Goal: Task Accomplishment & Management: Manage account settings

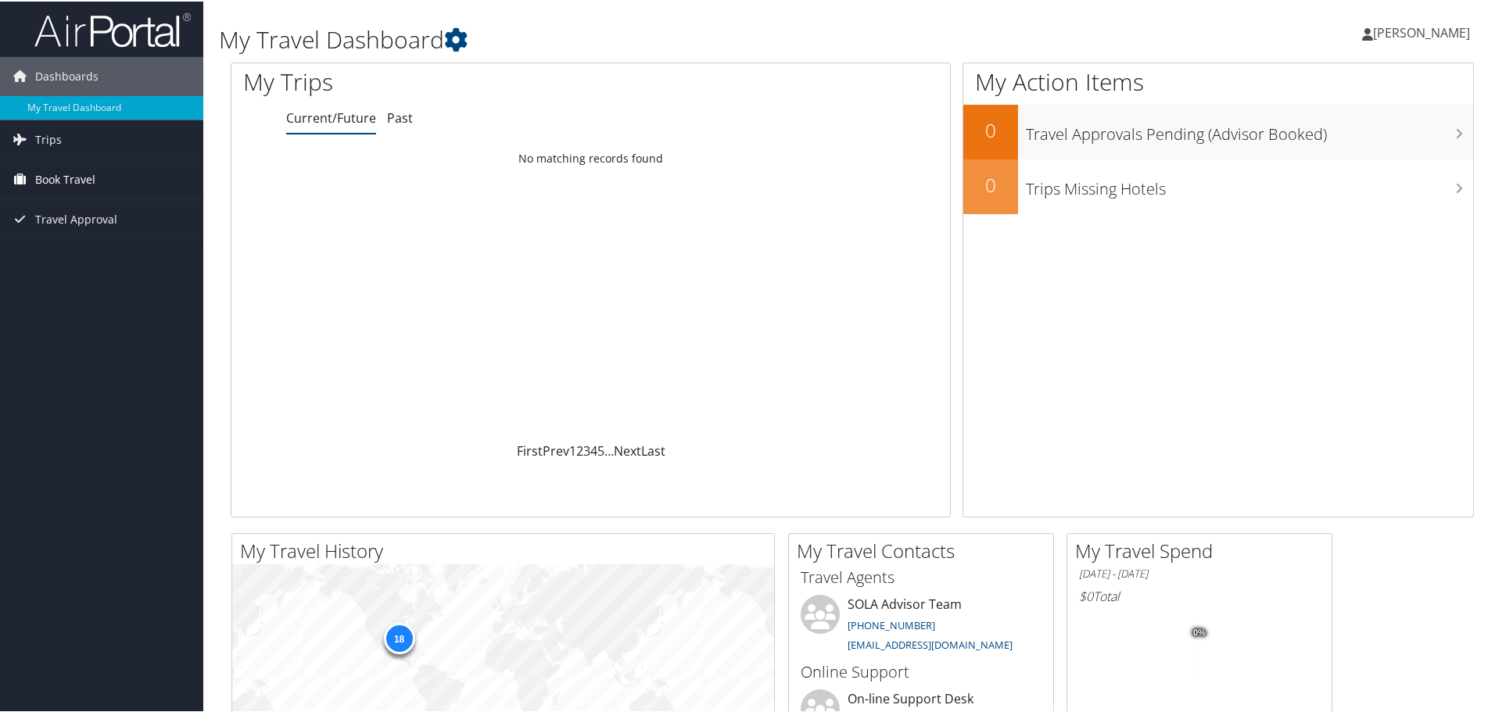
click at [37, 184] on span "Book Travel" at bounding box center [65, 178] width 60 height 39
click at [52, 232] on link "Book/Manage Online Trips" at bounding box center [101, 232] width 203 height 23
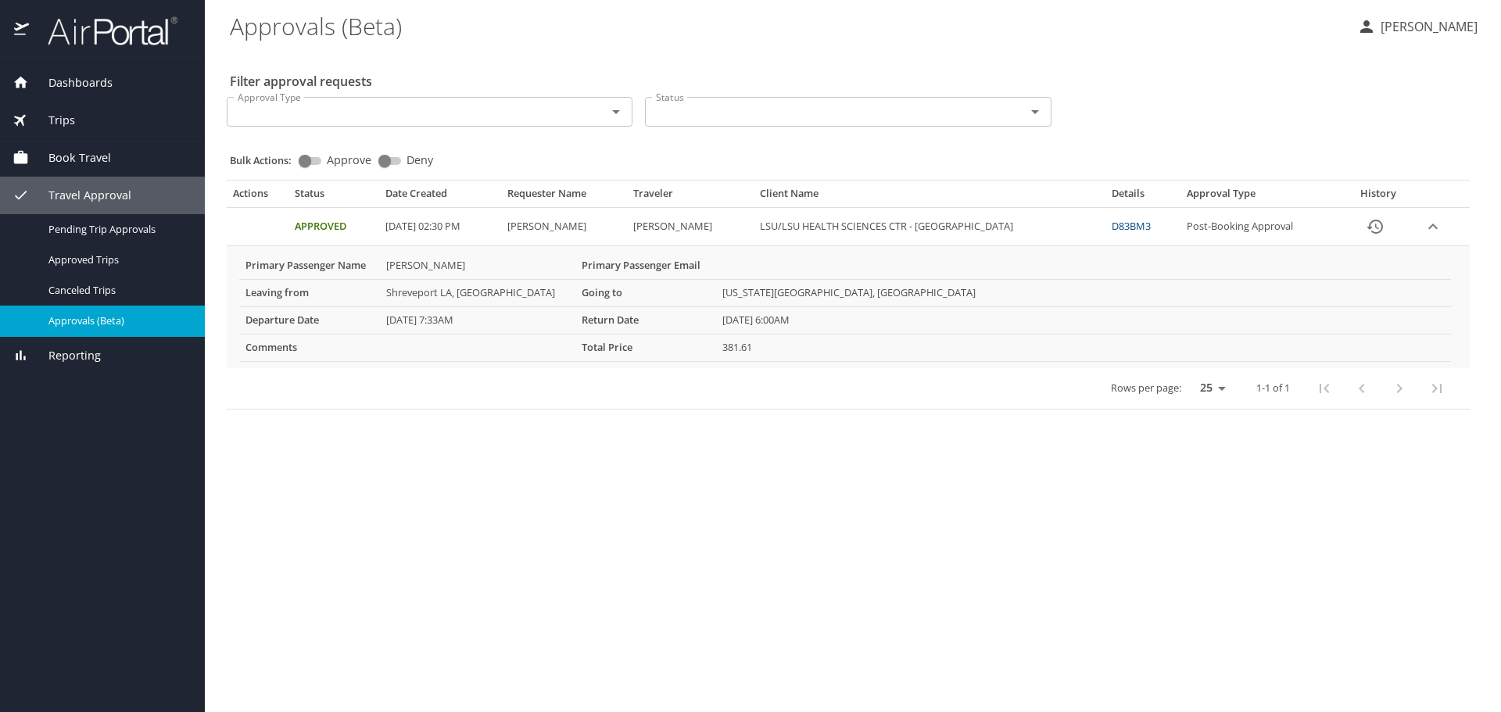
click at [1120, 227] on link "D83BM3" at bounding box center [1131, 226] width 39 height 14
click at [97, 237] on div "Pending Trip Approvals" at bounding box center [103, 229] width 180 height 18
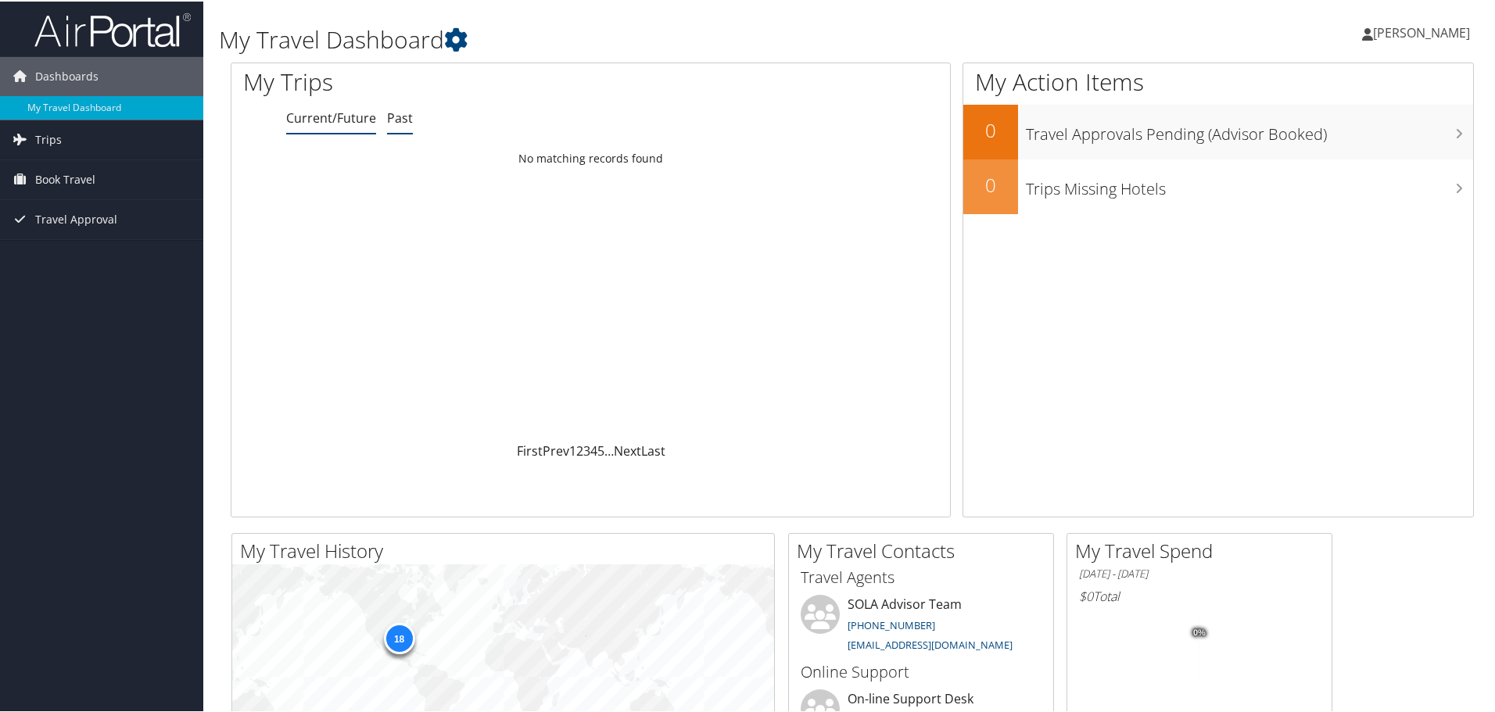
click at [388, 112] on link "Past" at bounding box center [400, 116] width 26 height 17
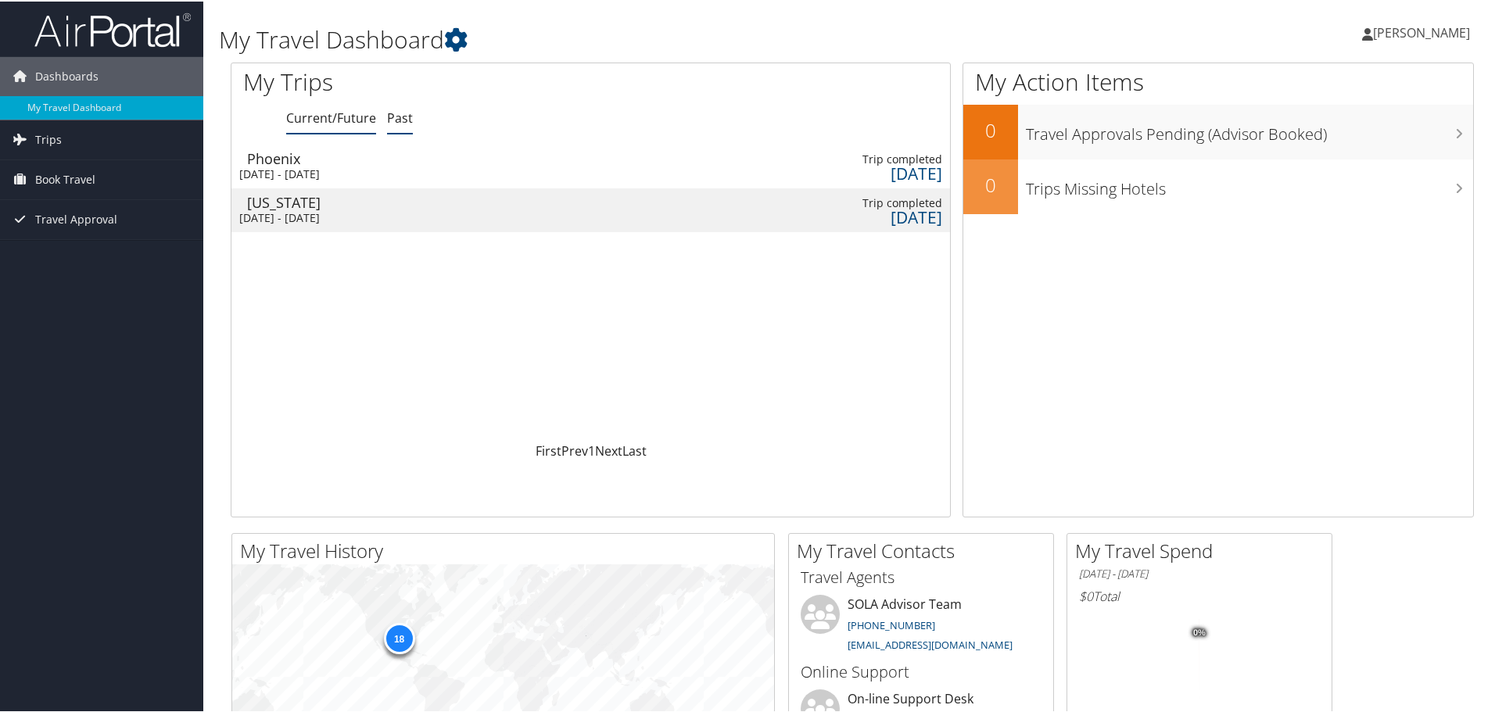
click at [310, 112] on link "Current/Future" at bounding box center [331, 116] width 90 height 17
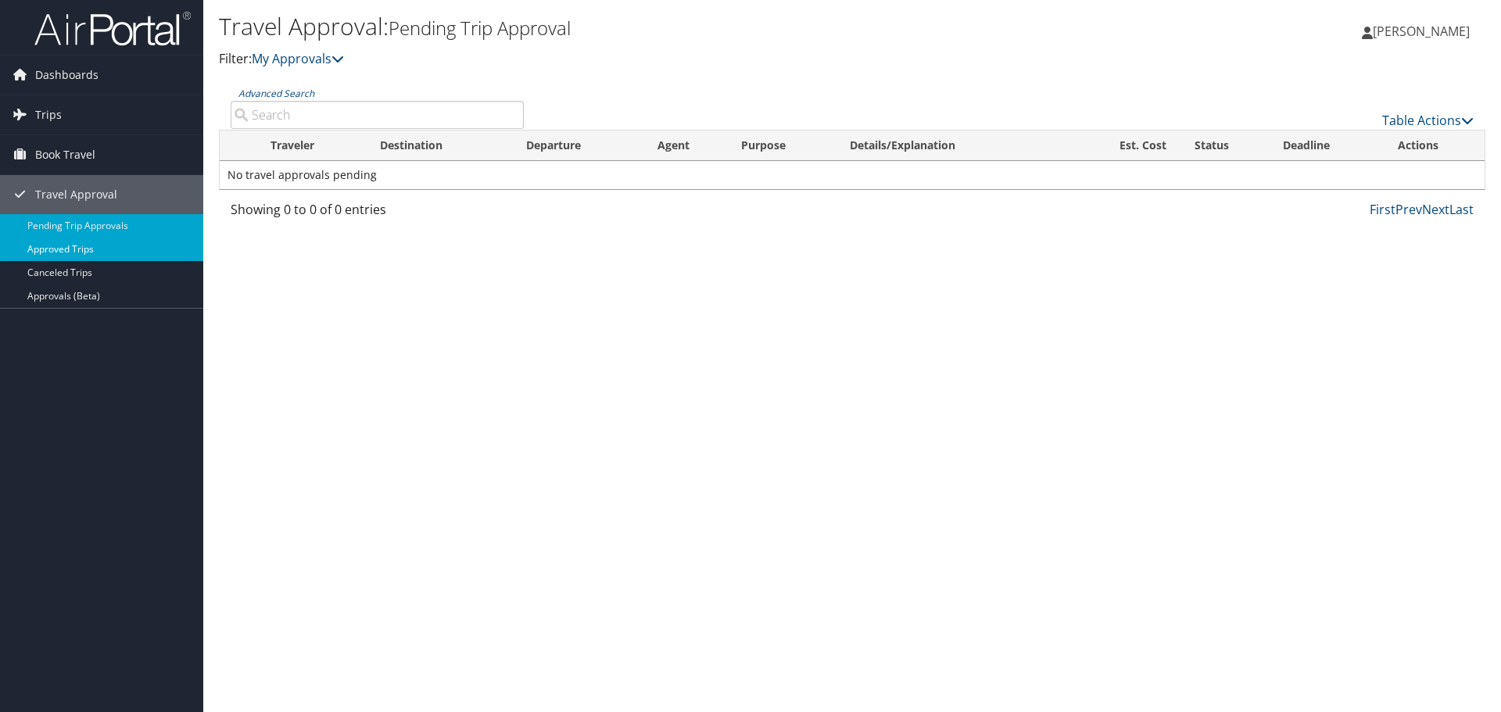
click at [83, 252] on link "Approved Trips" at bounding box center [101, 249] width 203 height 23
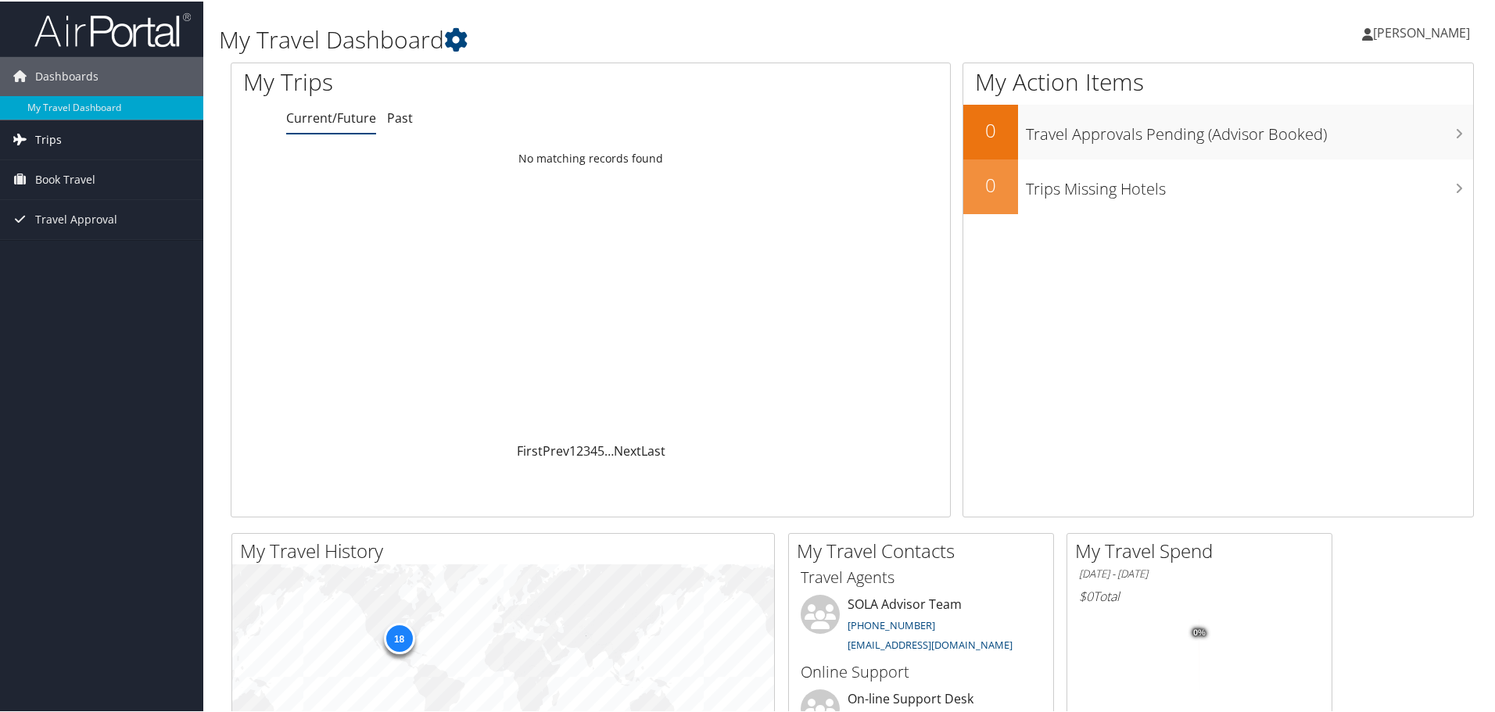
click at [23, 143] on icon at bounding box center [19, 137] width 23 height 23
click at [104, 168] on link "Current/Future Trips" at bounding box center [101, 169] width 203 height 23
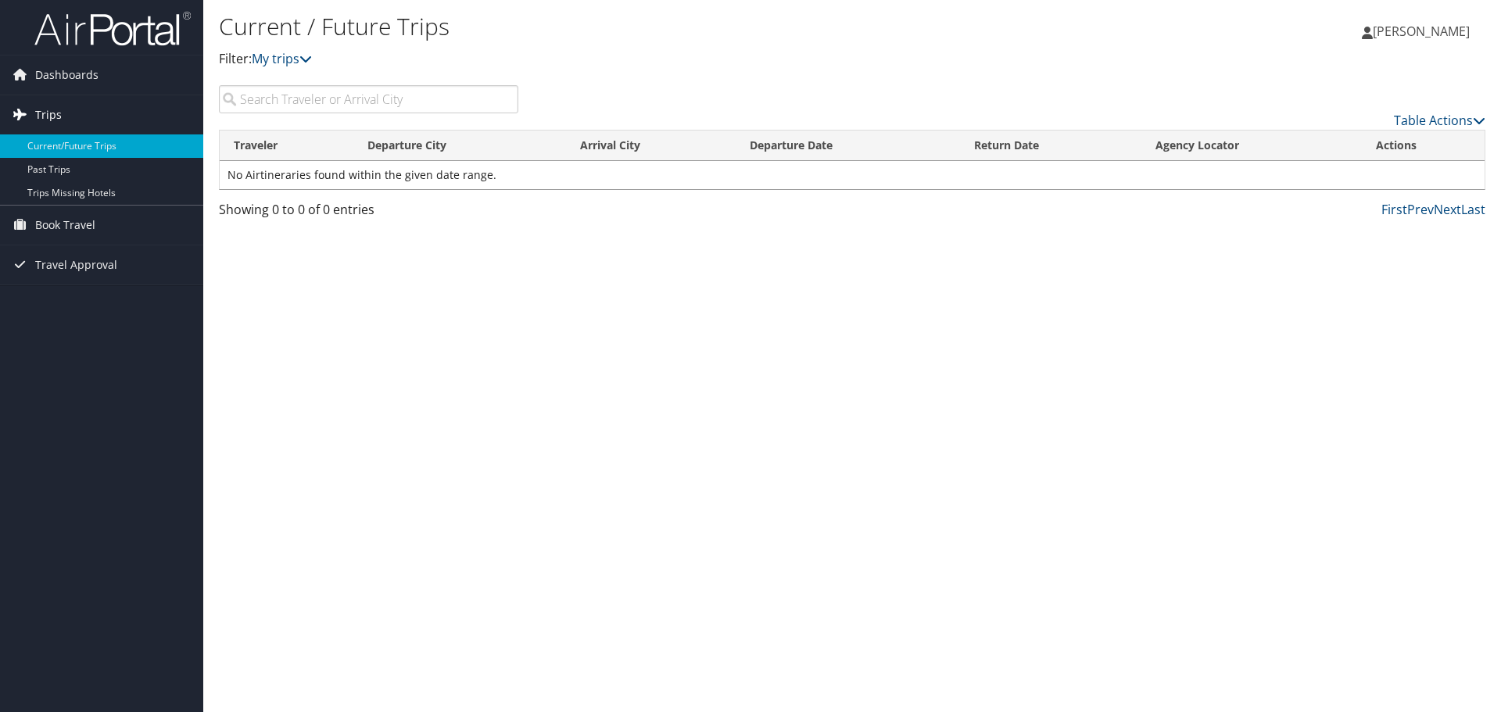
click at [59, 119] on span "Trips" at bounding box center [48, 114] width 27 height 39
click at [35, 121] on span "Trips" at bounding box center [48, 114] width 27 height 39
click at [73, 227] on span "Book Travel" at bounding box center [65, 225] width 60 height 39
click at [84, 305] on span "Travel Approval" at bounding box center [76, 311] width 82 height 39
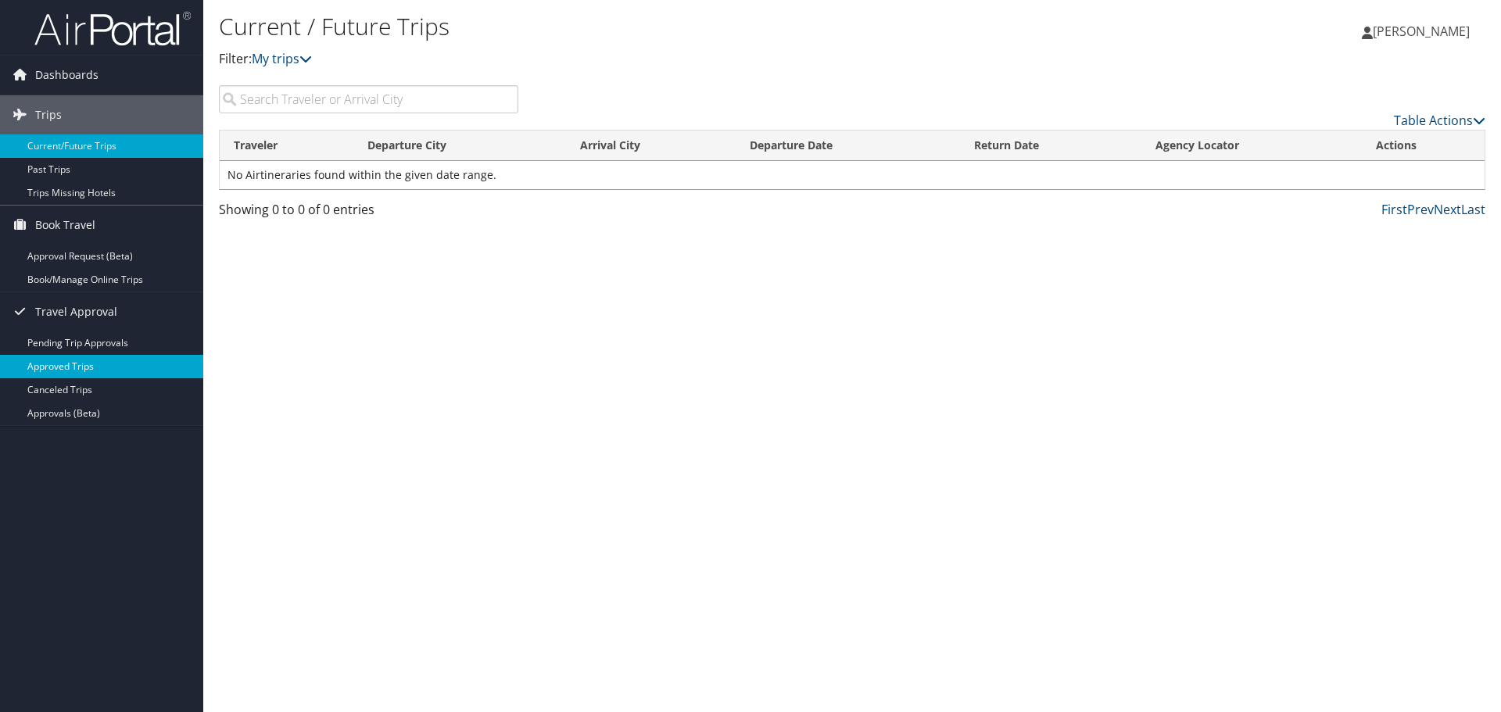
click at [55, 367] on link "Approved Trips" at bounding box center [101, 366] width 203 height 23
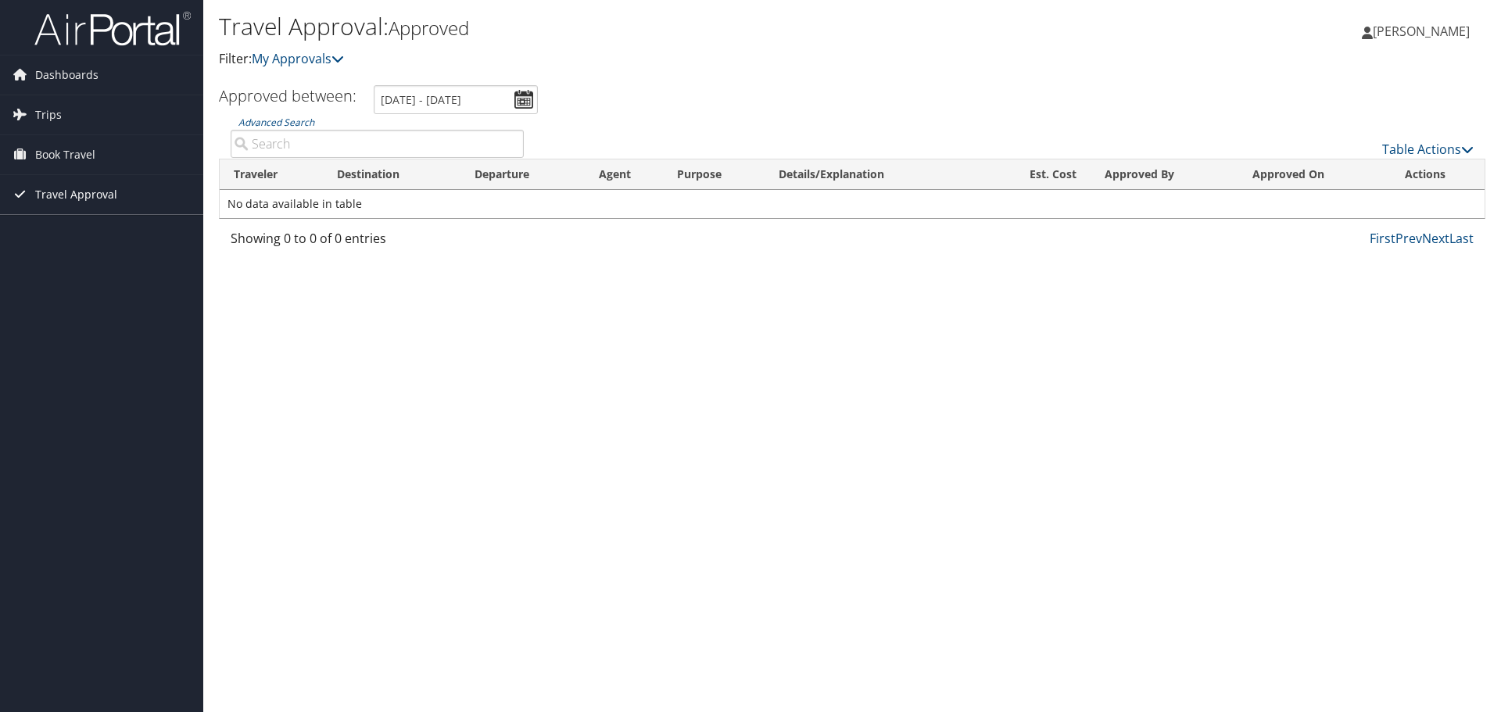
click at [26, 198] on icon at bounding box center [19, 193] width 23 height 23
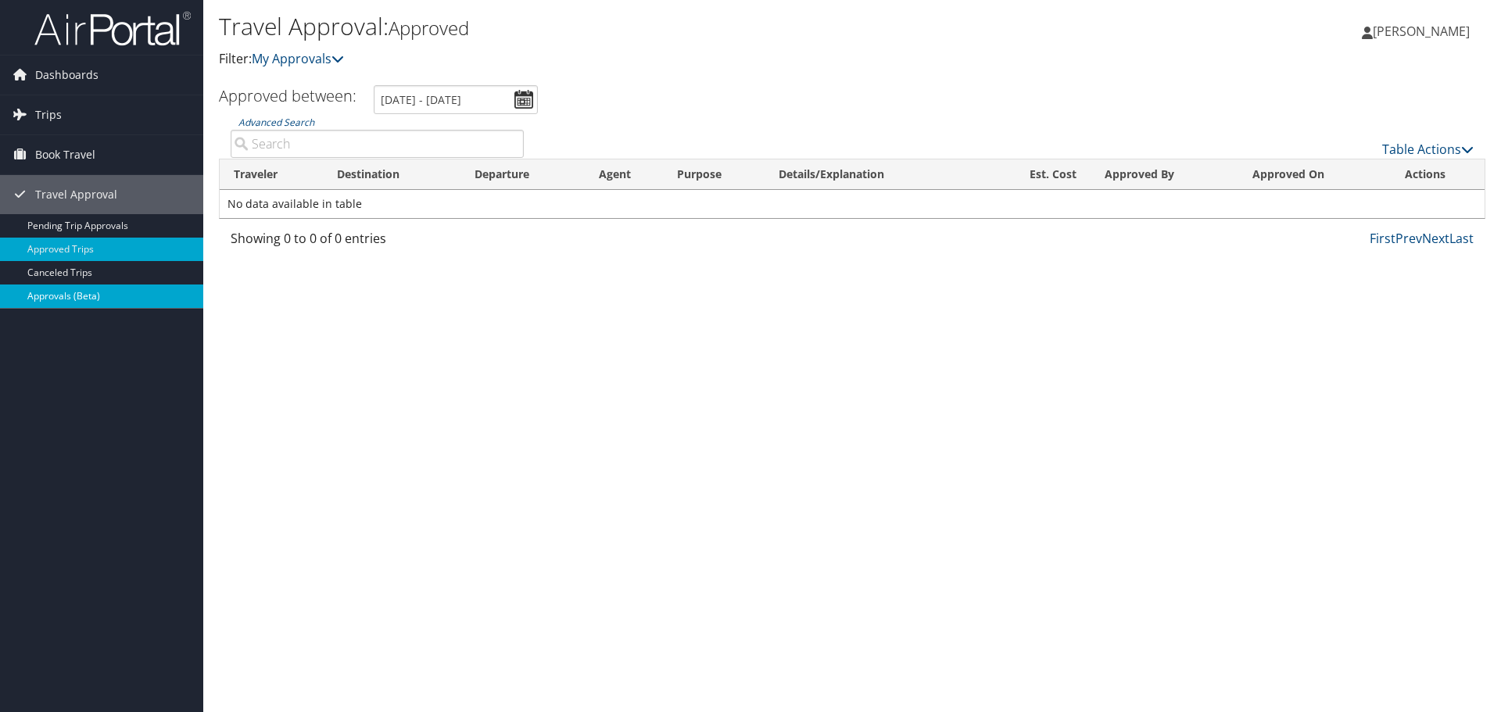
click at [54, 286] on link "Approvals (Beta)" at bounding box center [101, 296] width 203 height 23
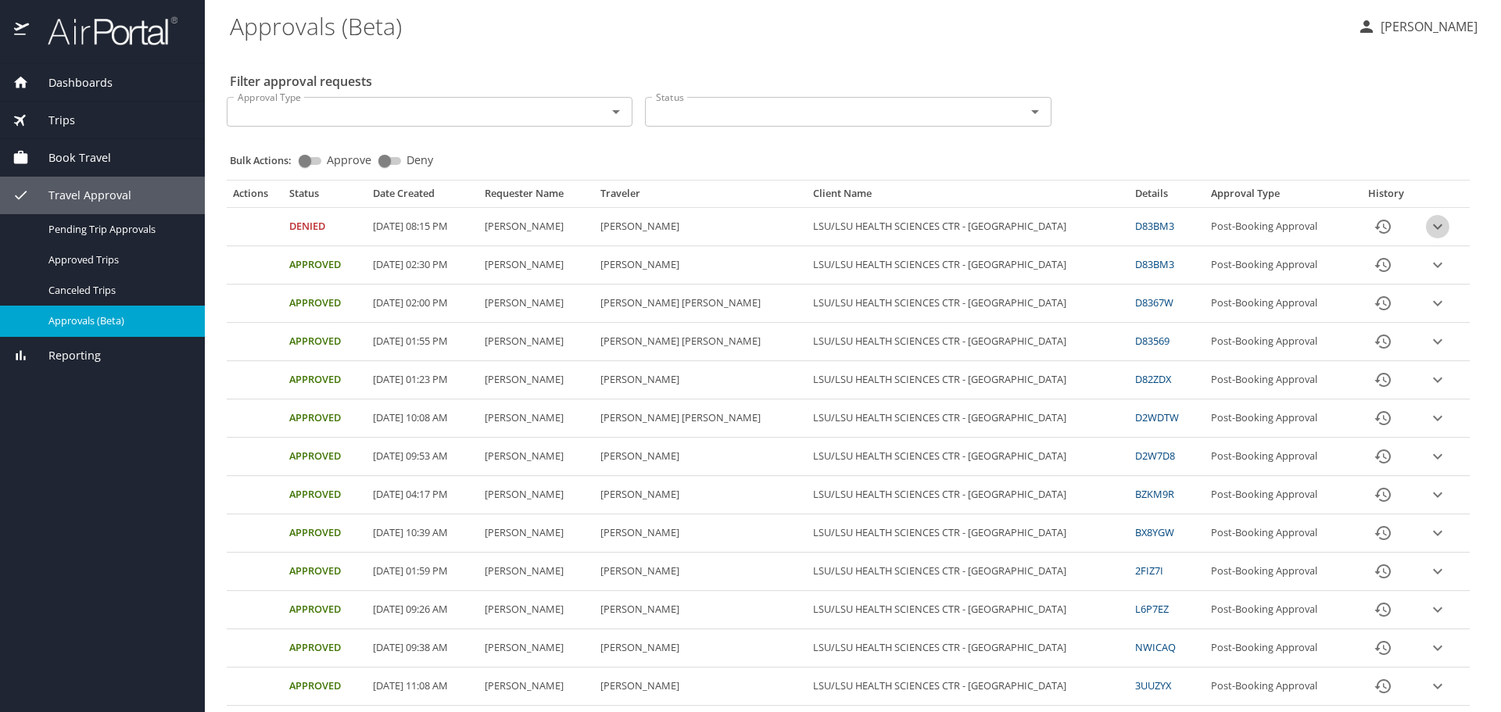
click at [1428, 227] on icon "expand row" at bounding box center [1437, 226] width 19 height 19
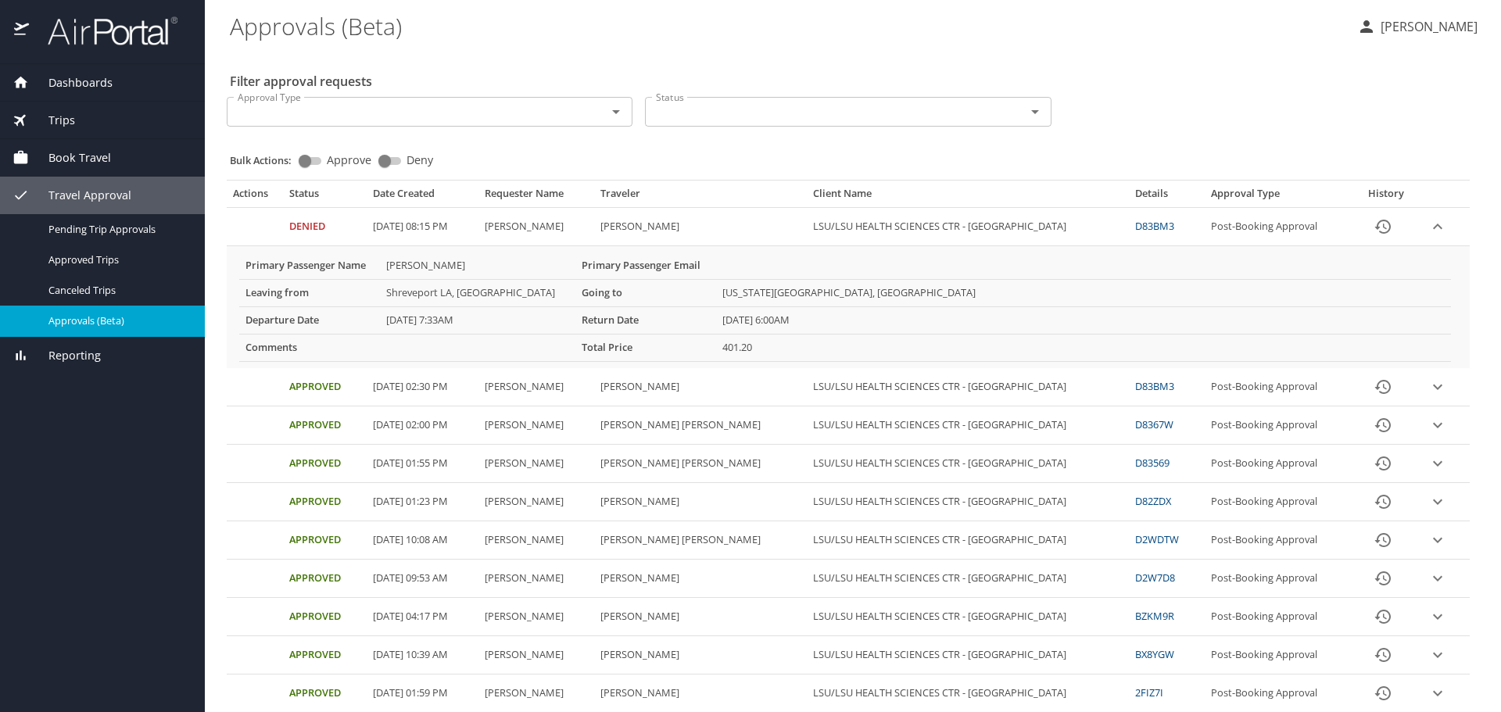
click at [1433, 227] on icon "expand row" at bounding box center [1437, 226] width 9 height 5
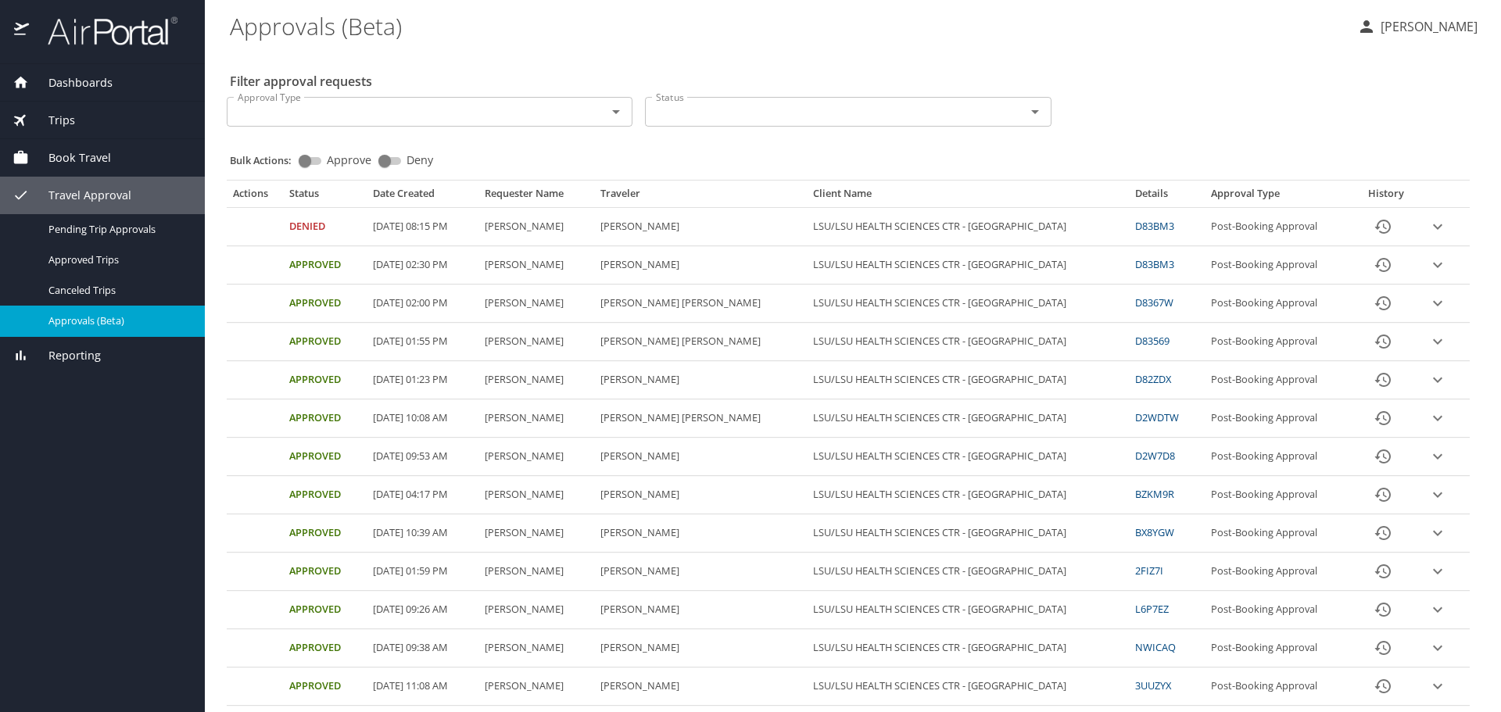
click at [1428, 236] on icon "expand row" at bounding box center [1437, 226] width 19 height 19
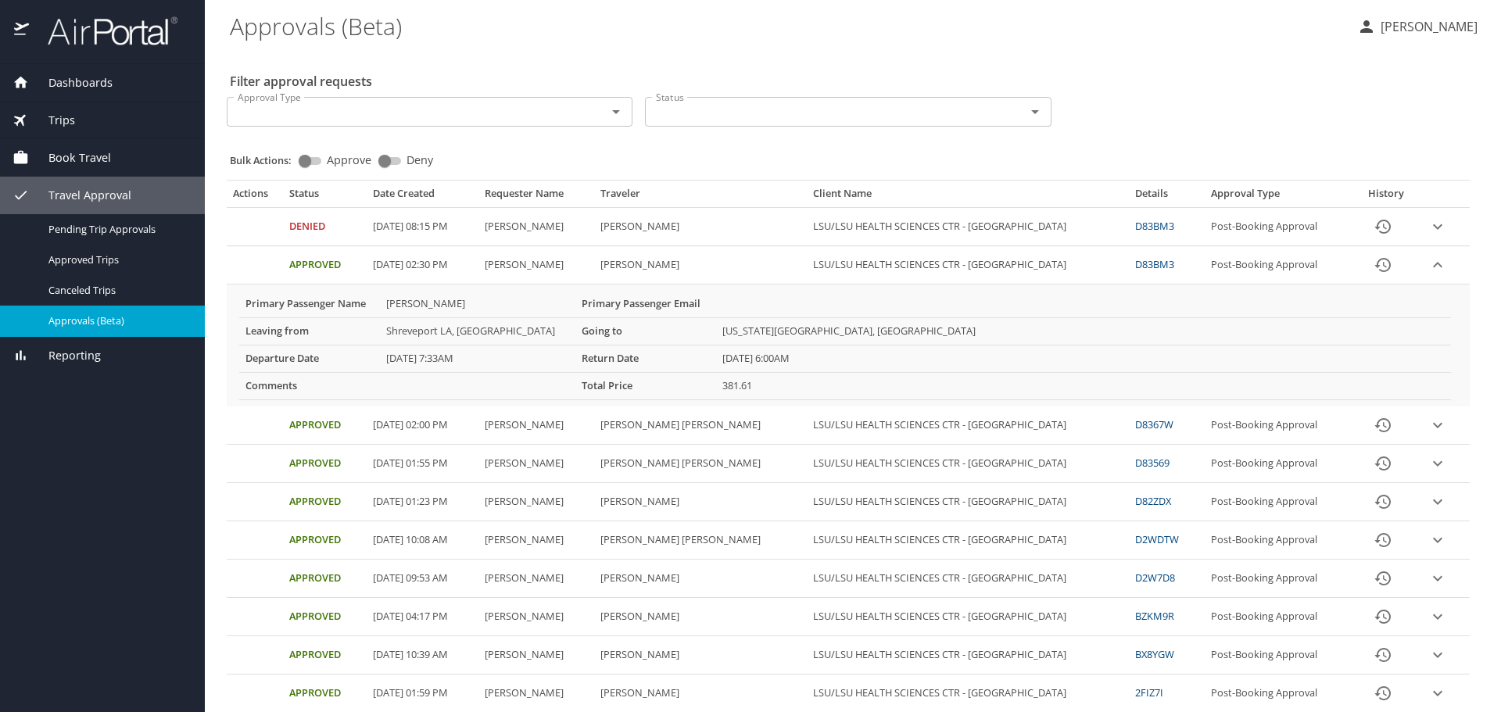
click at [1428, 236] on icon "expand row" at bounding box center [1437, 226] width 19 height 19
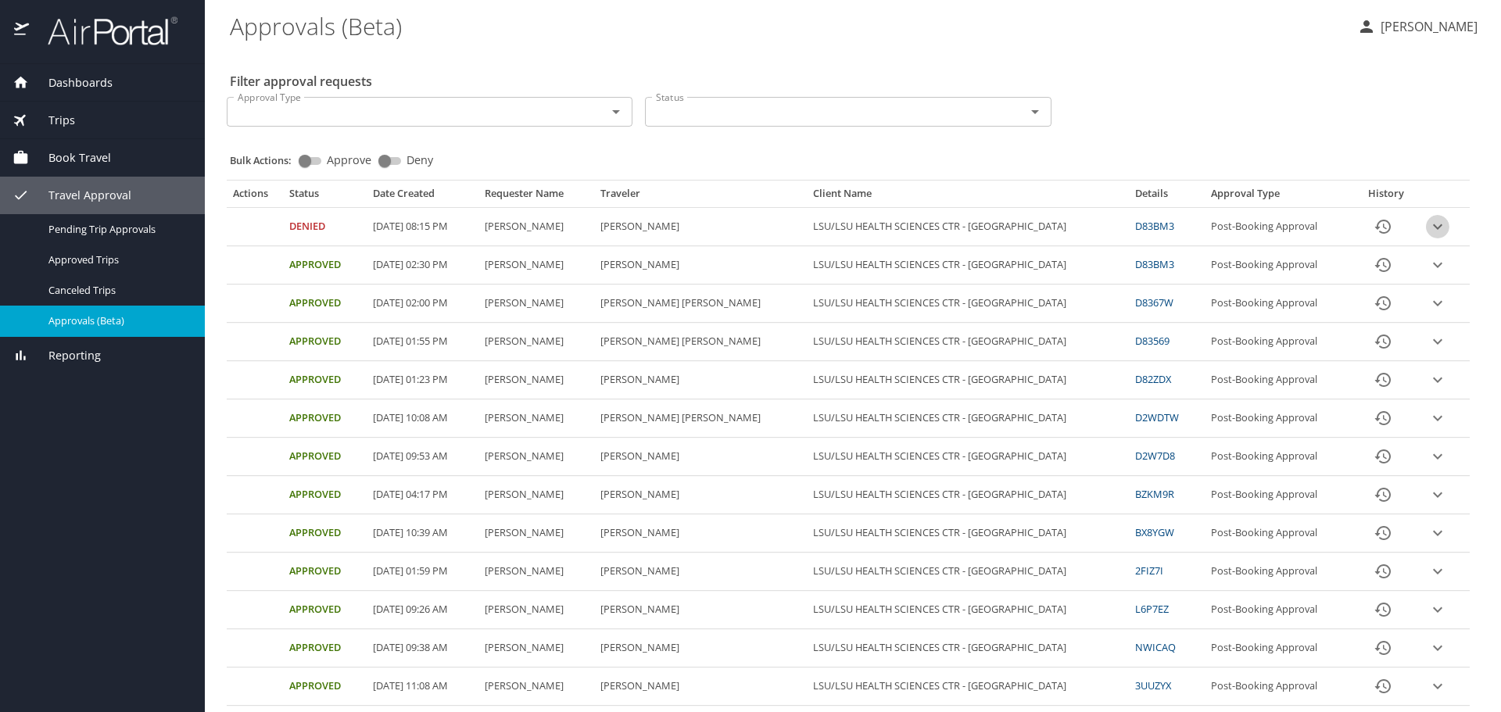
click at [1428, 225] on icon "expand row" at bounding box center [1437, 226] width 19 height 19
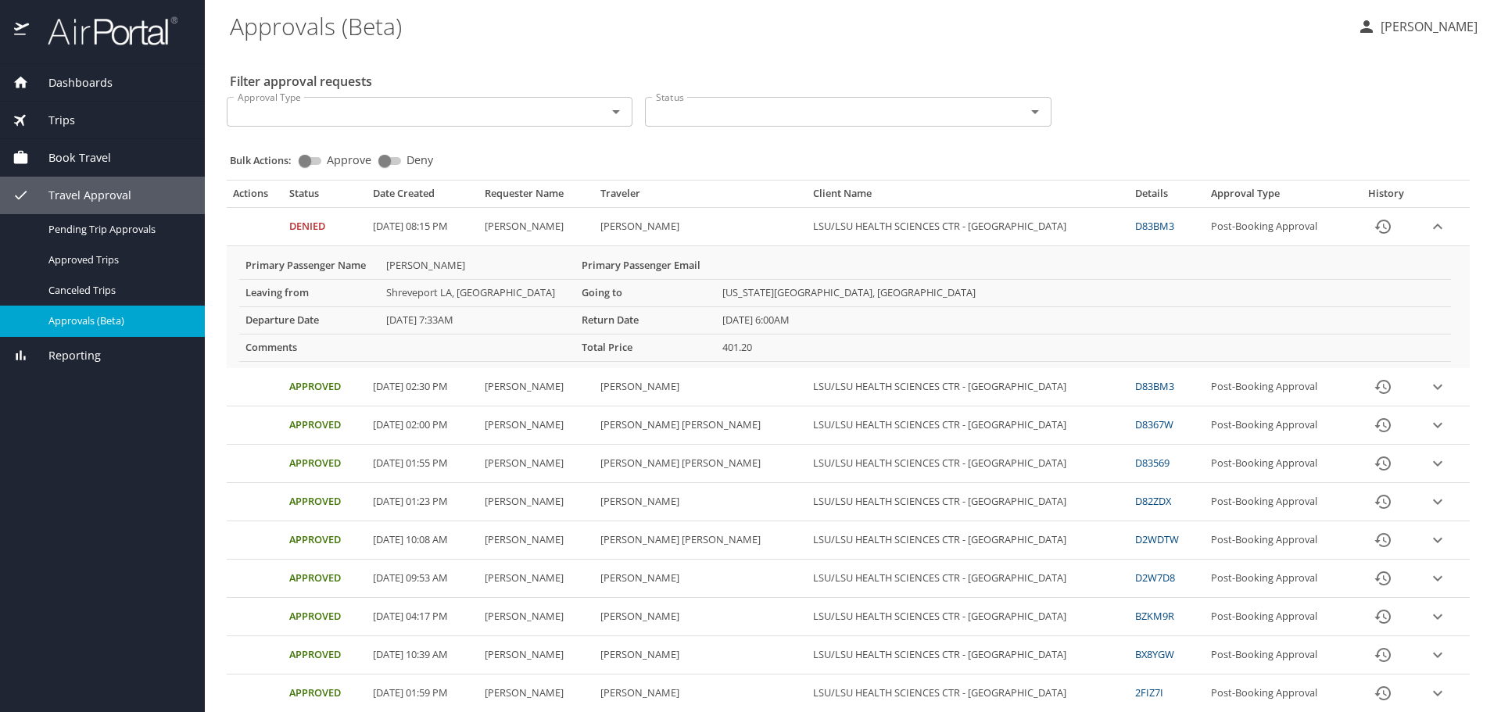
click at [1428, 225] on icon "expand row" at bounding box center [1437, 226] width 19 height 19
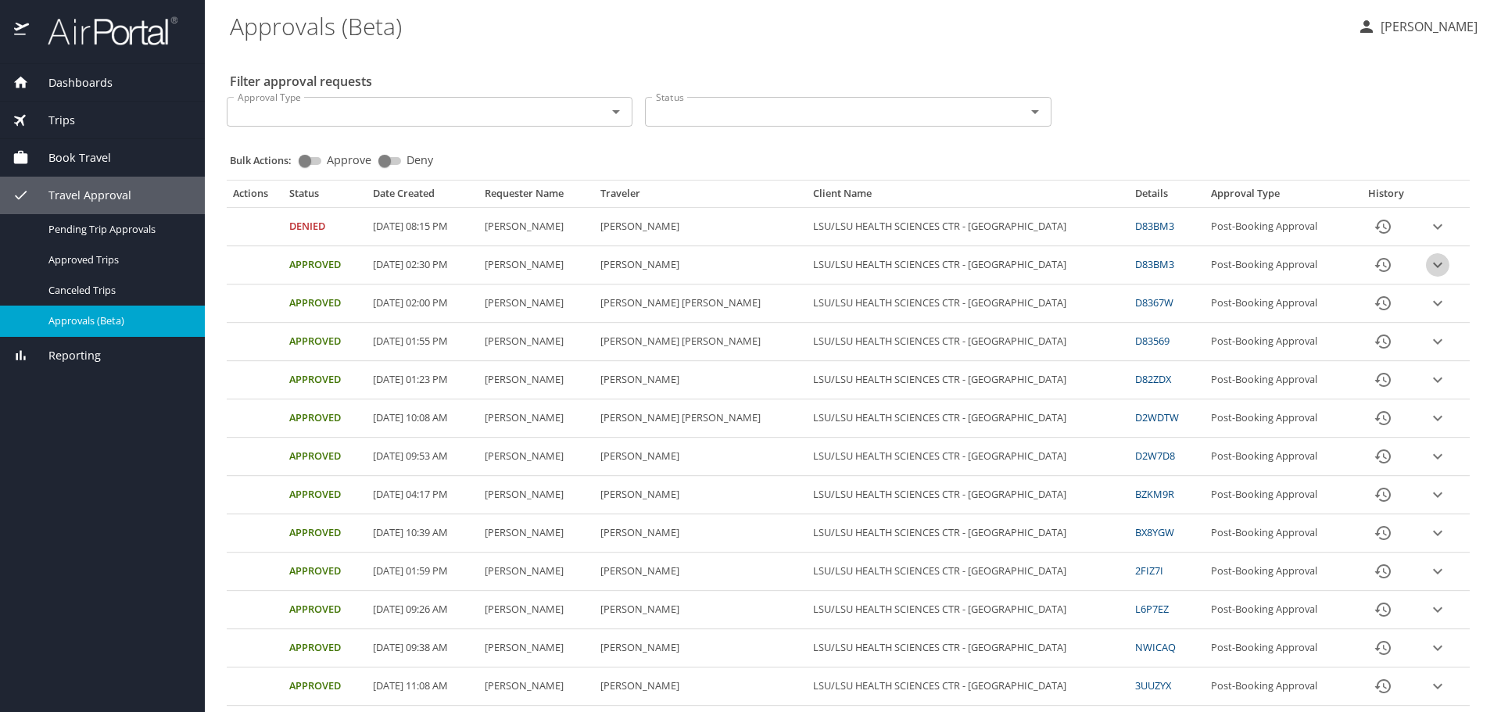
click at [1428, 236] on icon "expand row" at bounding box center [1437, 226] width 19 height 19
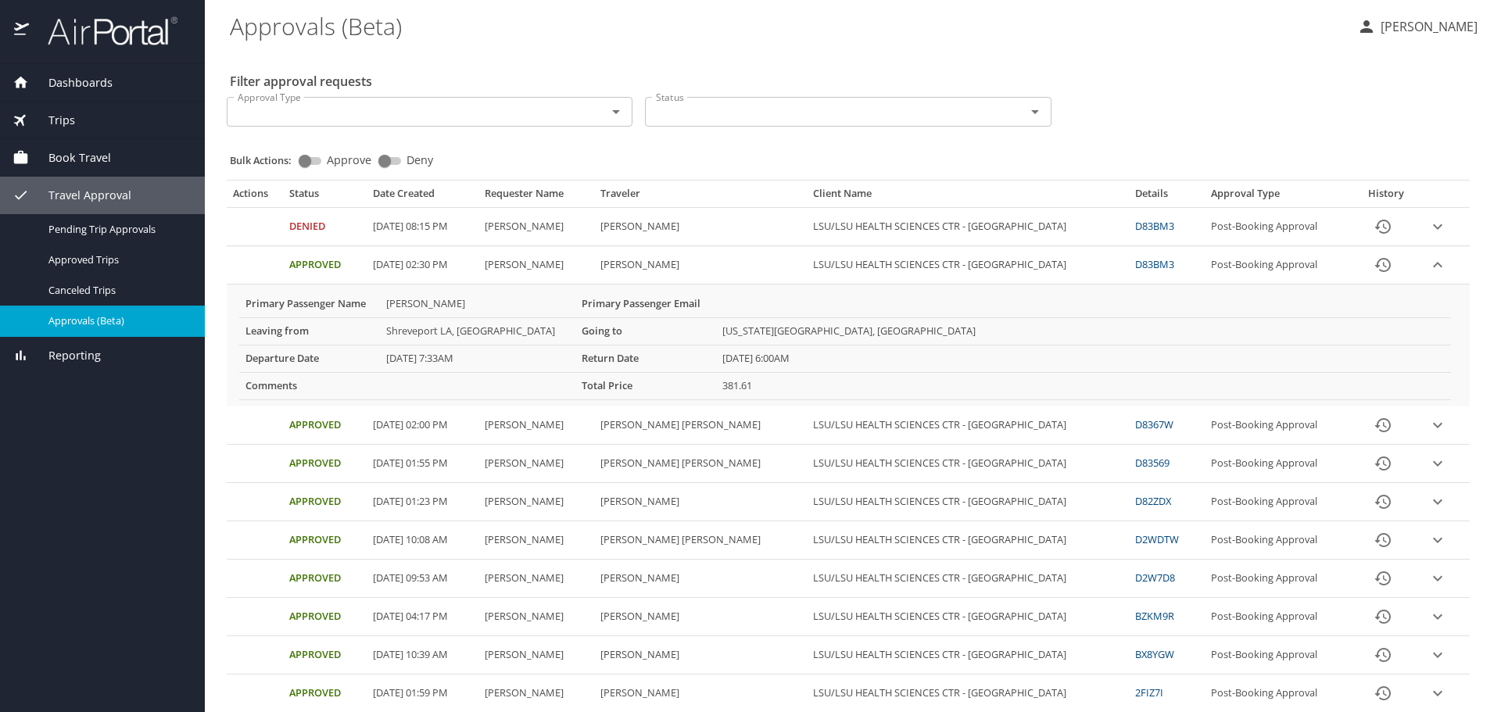
click at [1428, 236] on icon "expand row" at bounding box center [1437, 226] width 19 height 19
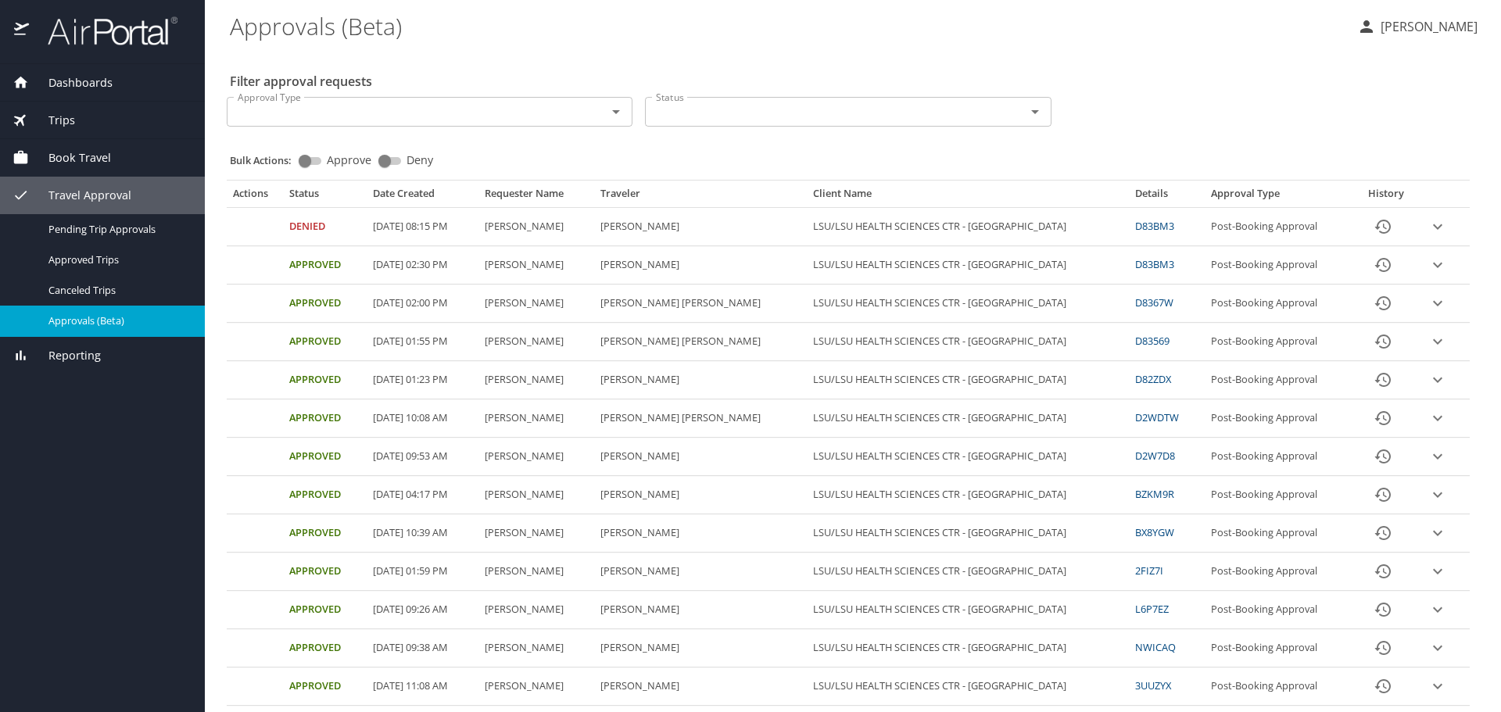
click at [1428, 229] on icon "expand row" at bounding box center [1437, 226] width 19 height 19
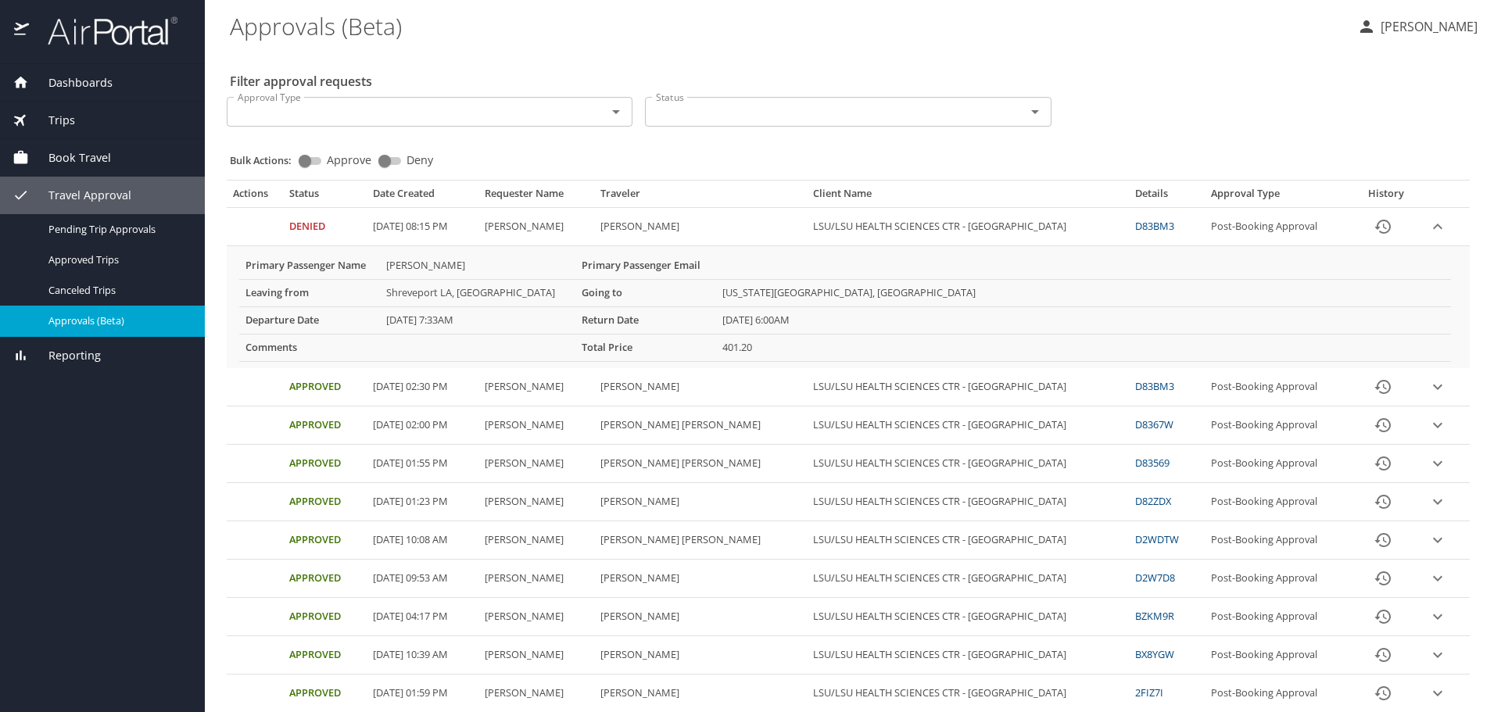
click at [1428, 228] on icon "expand row" at bounding box center [1437, 226] width 19 height 19
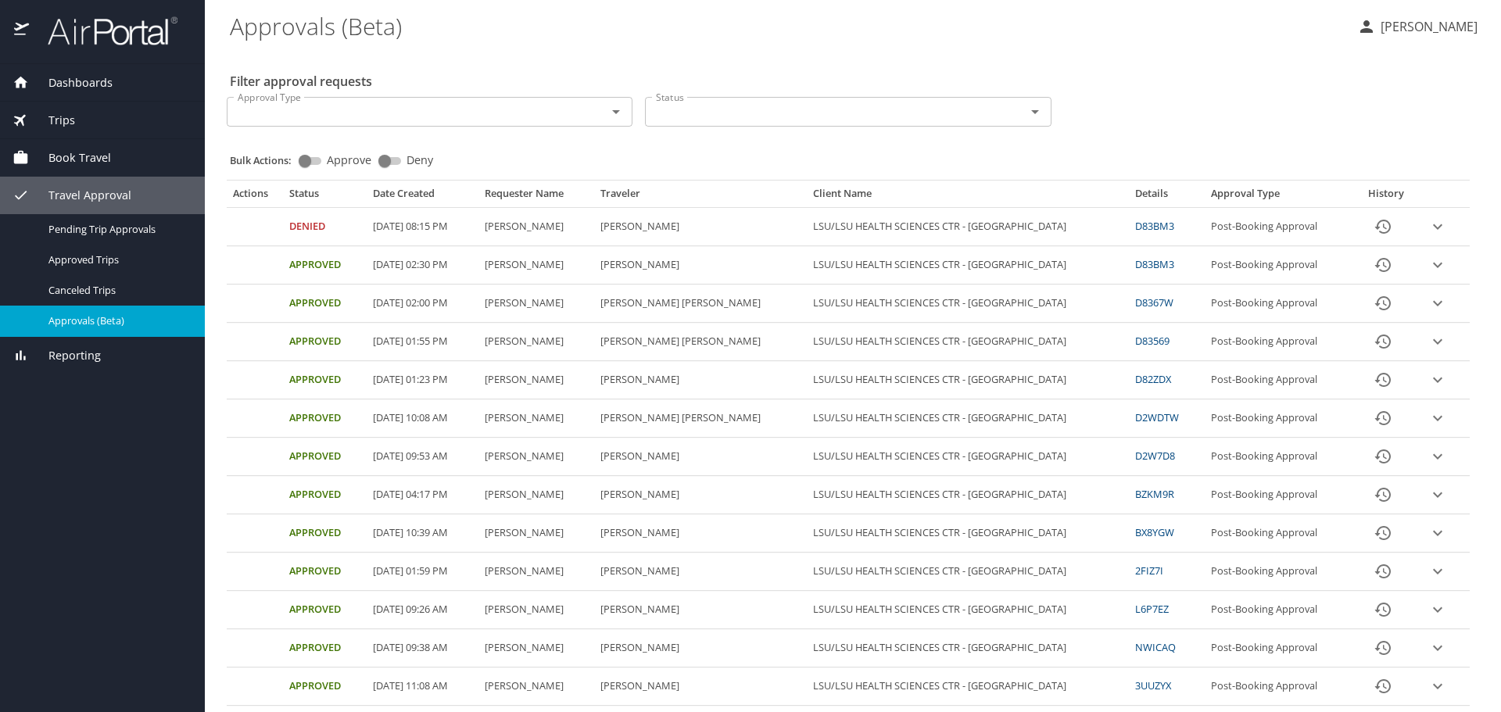
click at [1433, 230] on icon "expand row" at bounding box center [1437, 226] width 9 height 5
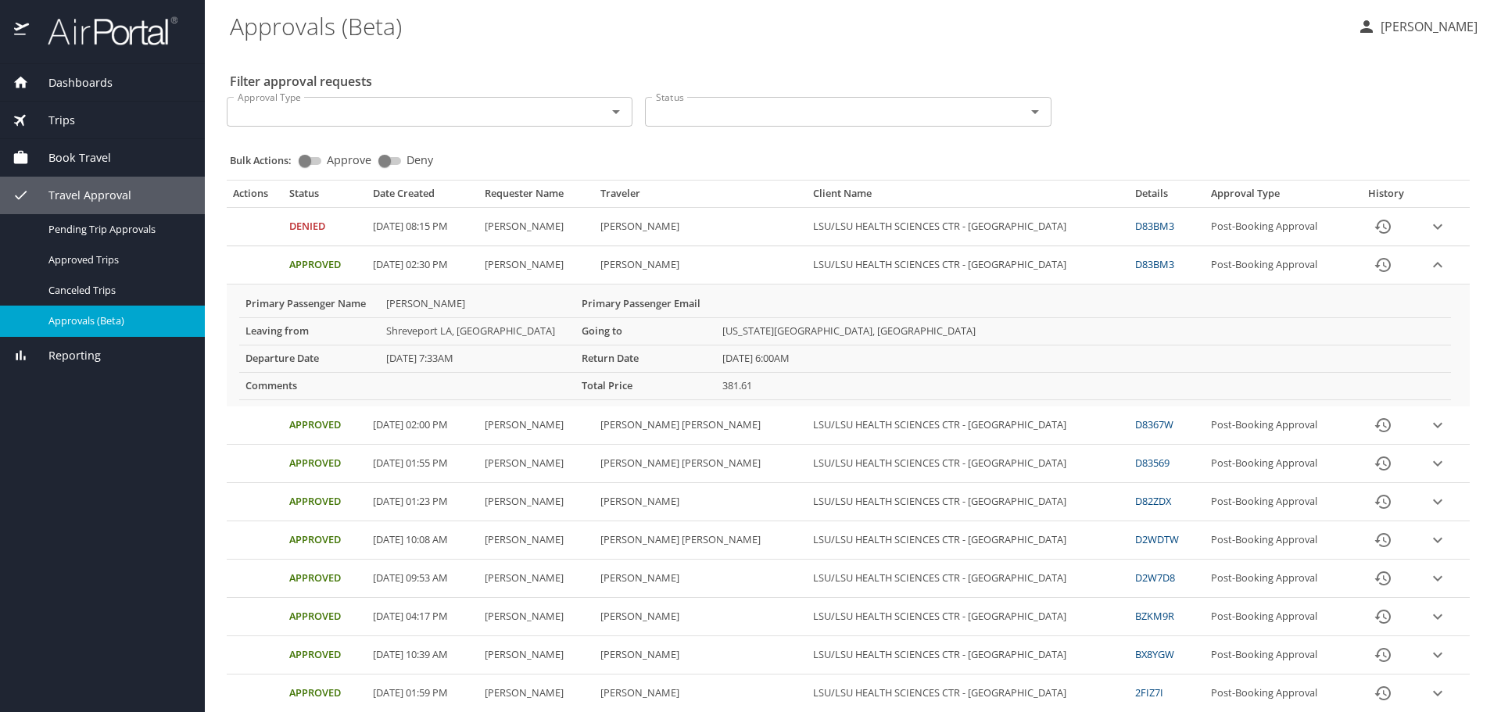
click at [1433, 230] on icon "expand row" at bounding box center [1437, 226] width 9 height 5
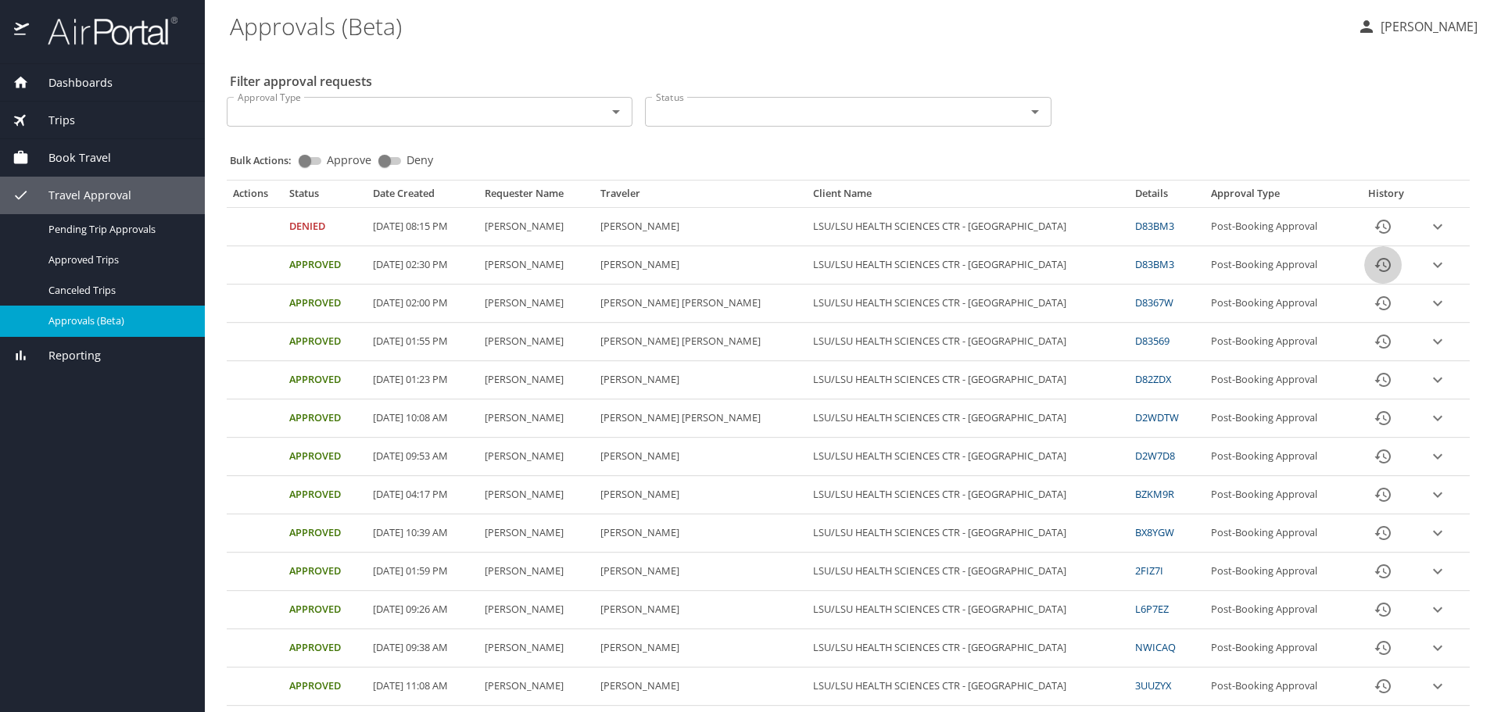
click at [1373, 268] on icon "History" at bounding box center [1382, 265] width 19 height 19
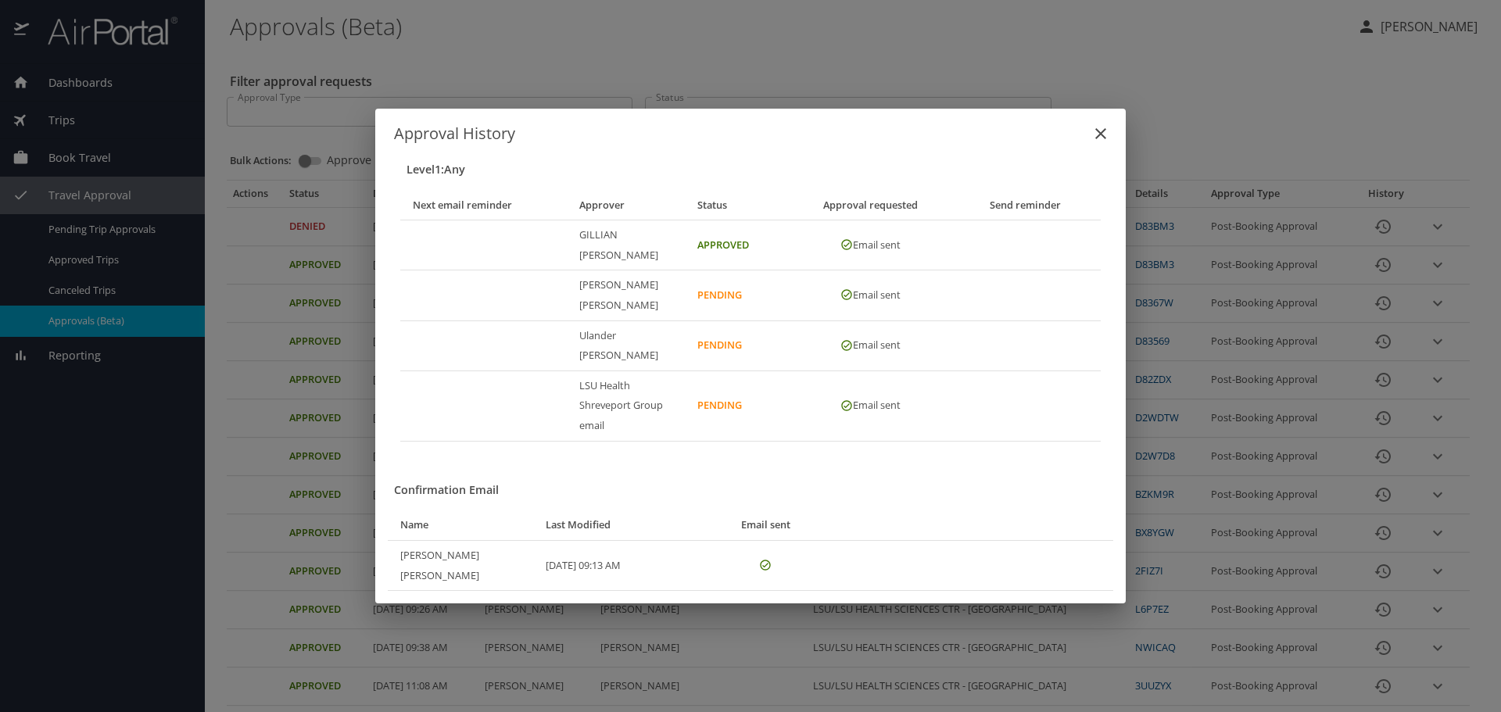
click at [1092, 143] on icon "close" at bounding box center [1100, 133] width 19 height 19
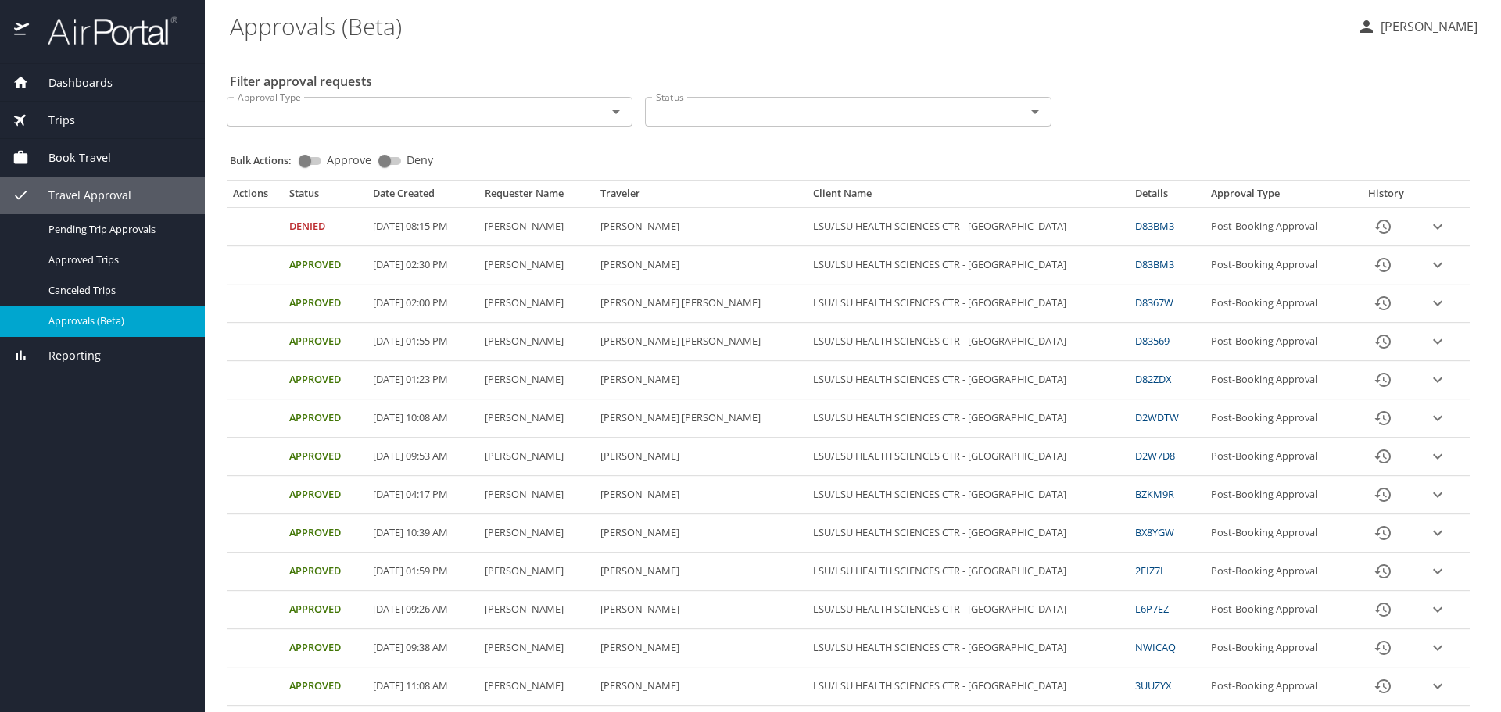
click at [1373, 224] on icon "History" at bounding box center [1382, 226] width 19 height 19
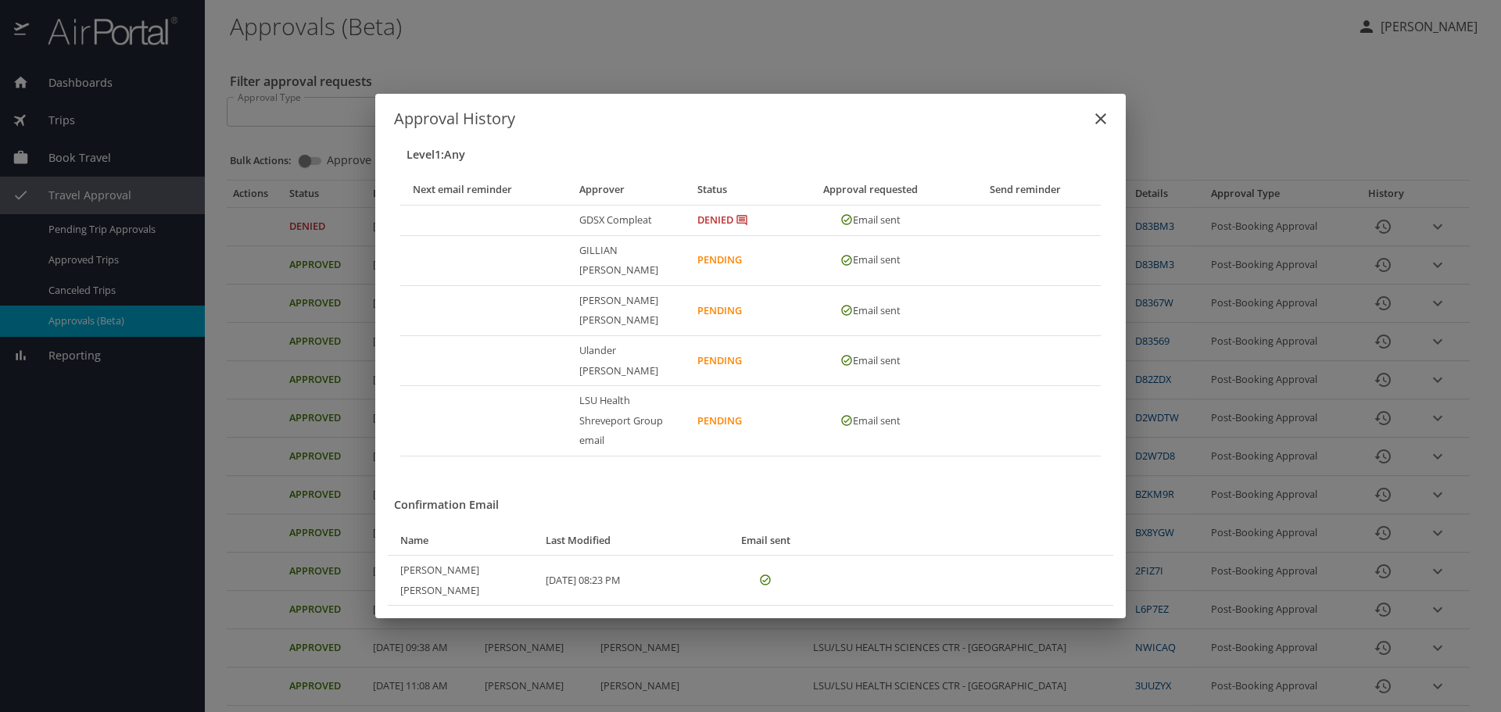
click at [1101, 128] on icon "close" at bounding box center [1100, 118] width 19 height 19
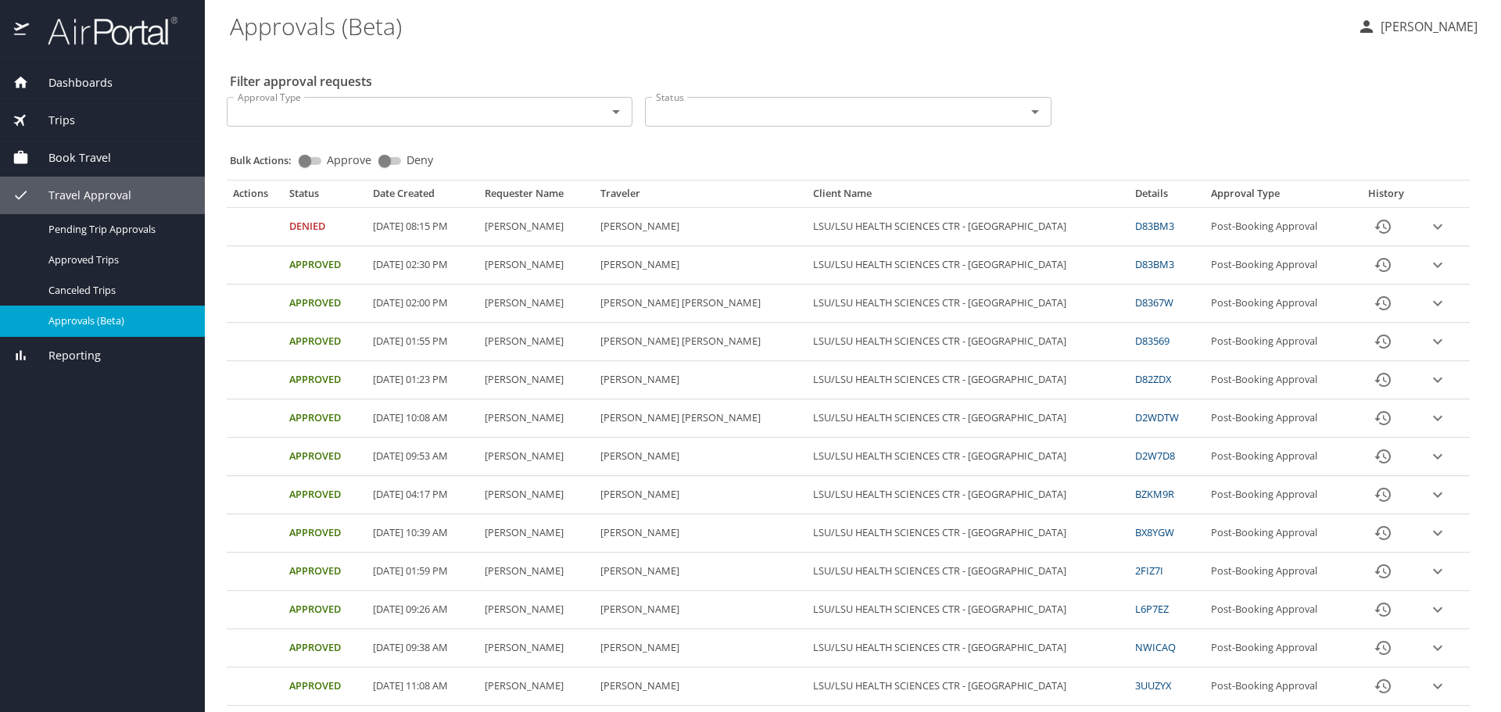
click at [1375, 267] on icon "History" at bounding box center [1382, 265] width 19 height 19
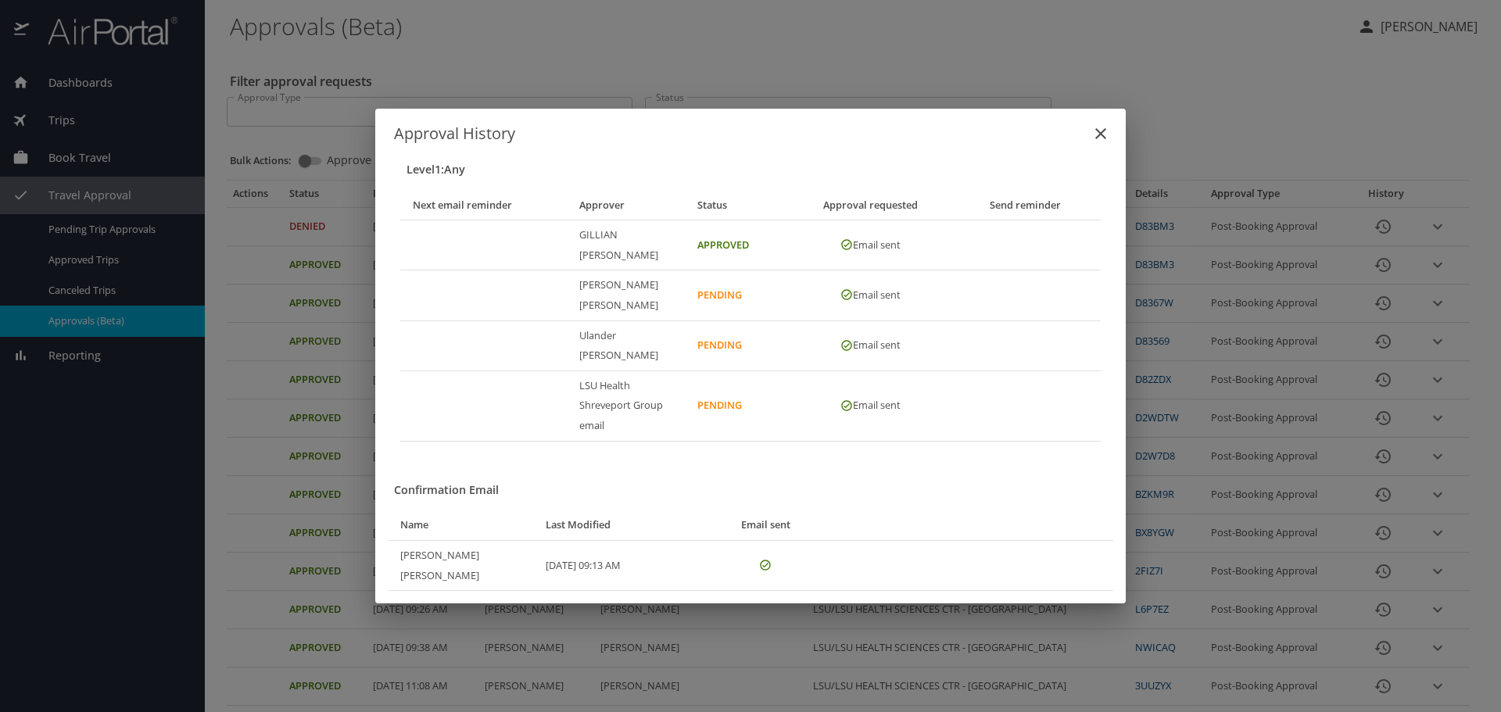
click at [1094, 143] on icon "close" at bounding box center [1100, 133] width 19 height 19
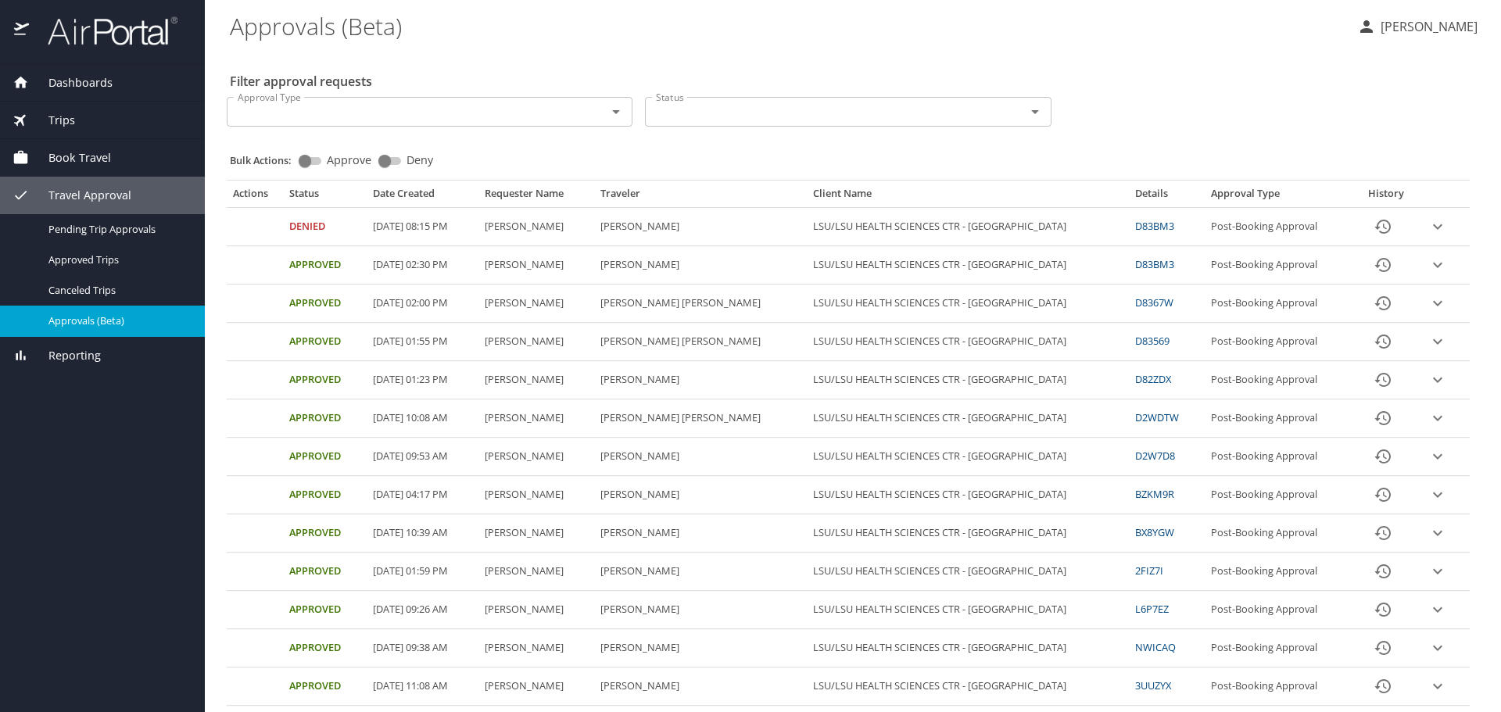
click at [1136, 263] on link "D83BM3" at bounding box center [1154, 264] width 39 height 14
click at [1373, 270] on icon "History" at bounding box center [1382, 265] width 19 height 19
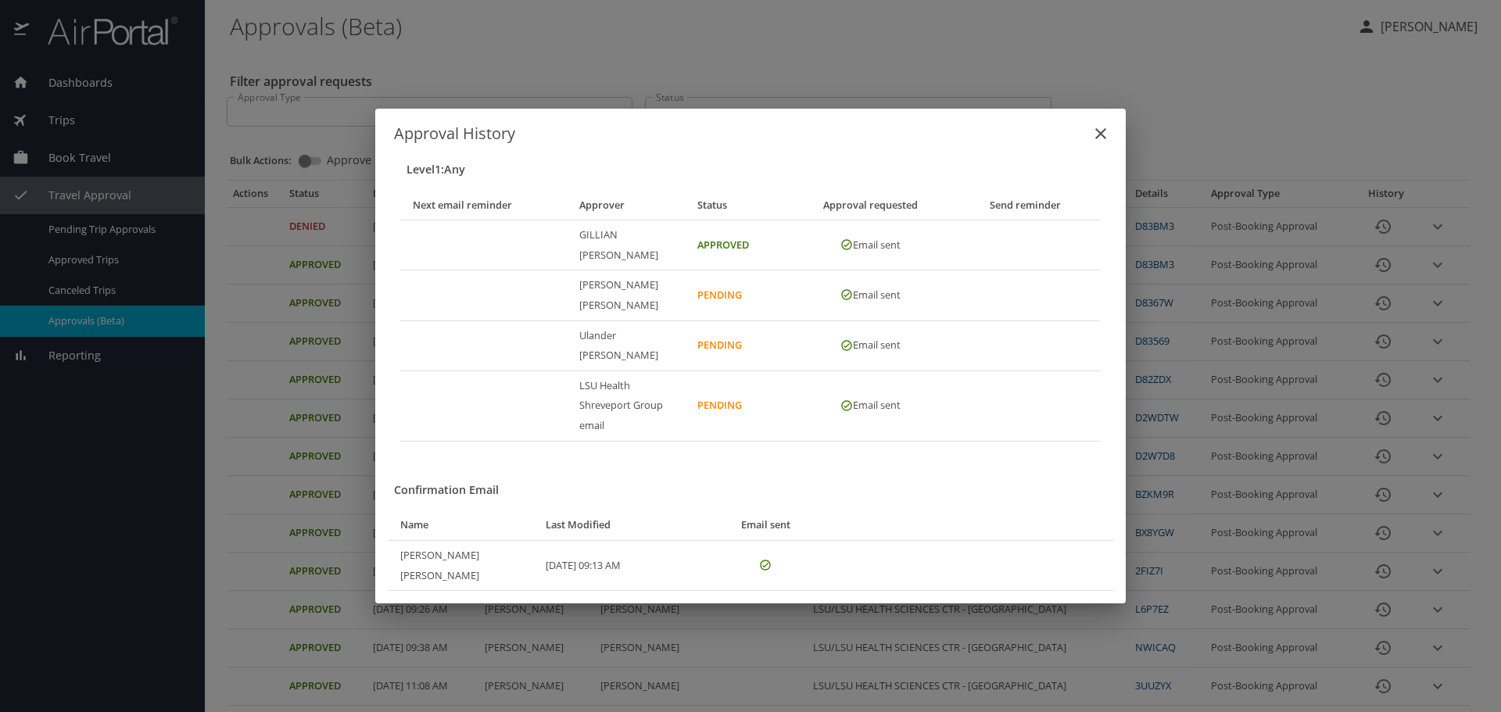
click at [1110, 152] on button "close" at bounding box center [1101, 134] width 38 height 38
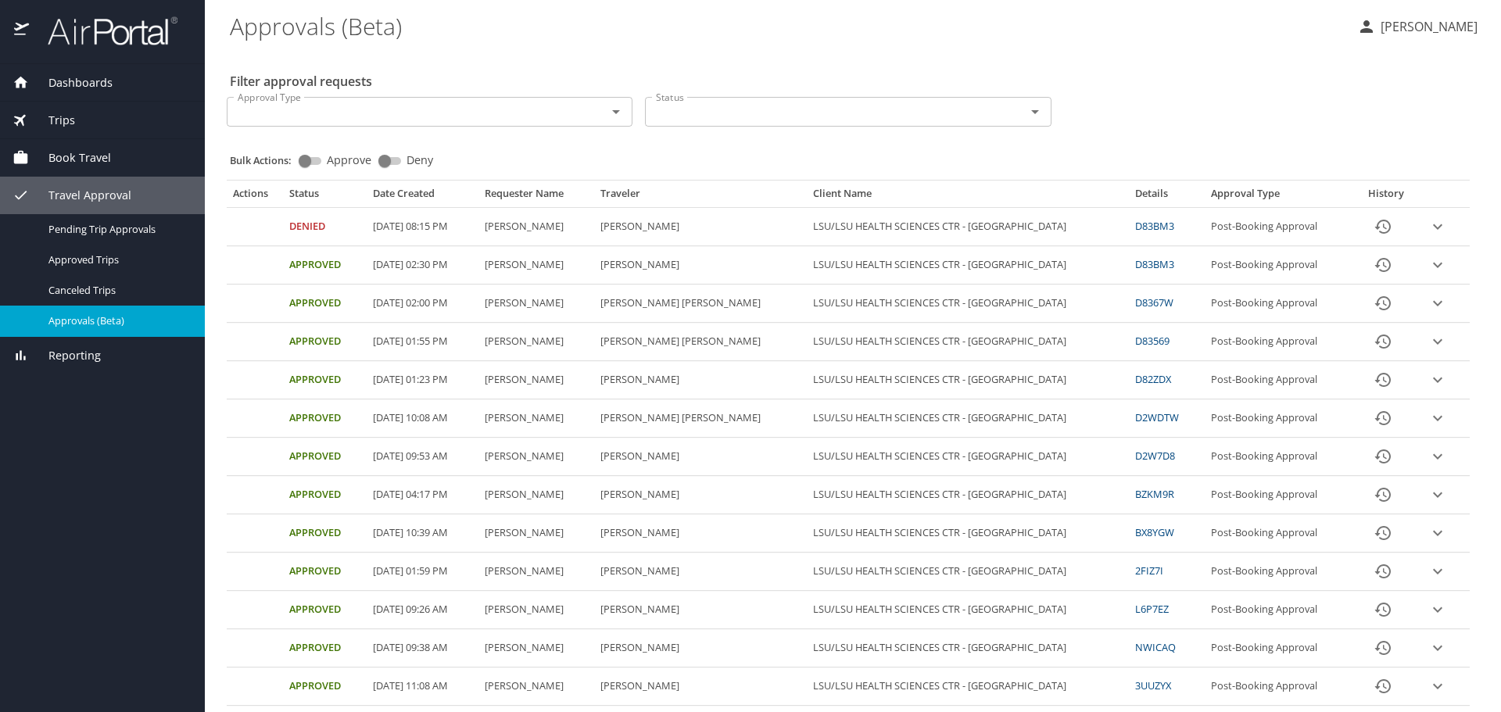
click at [1135, 266] on link "D83BM3" at bounding box center [1154, 264] width 39 height 14
click at [1428, 236] on icon "expand row" at bounding box center [1437, 226] width 19 height 19
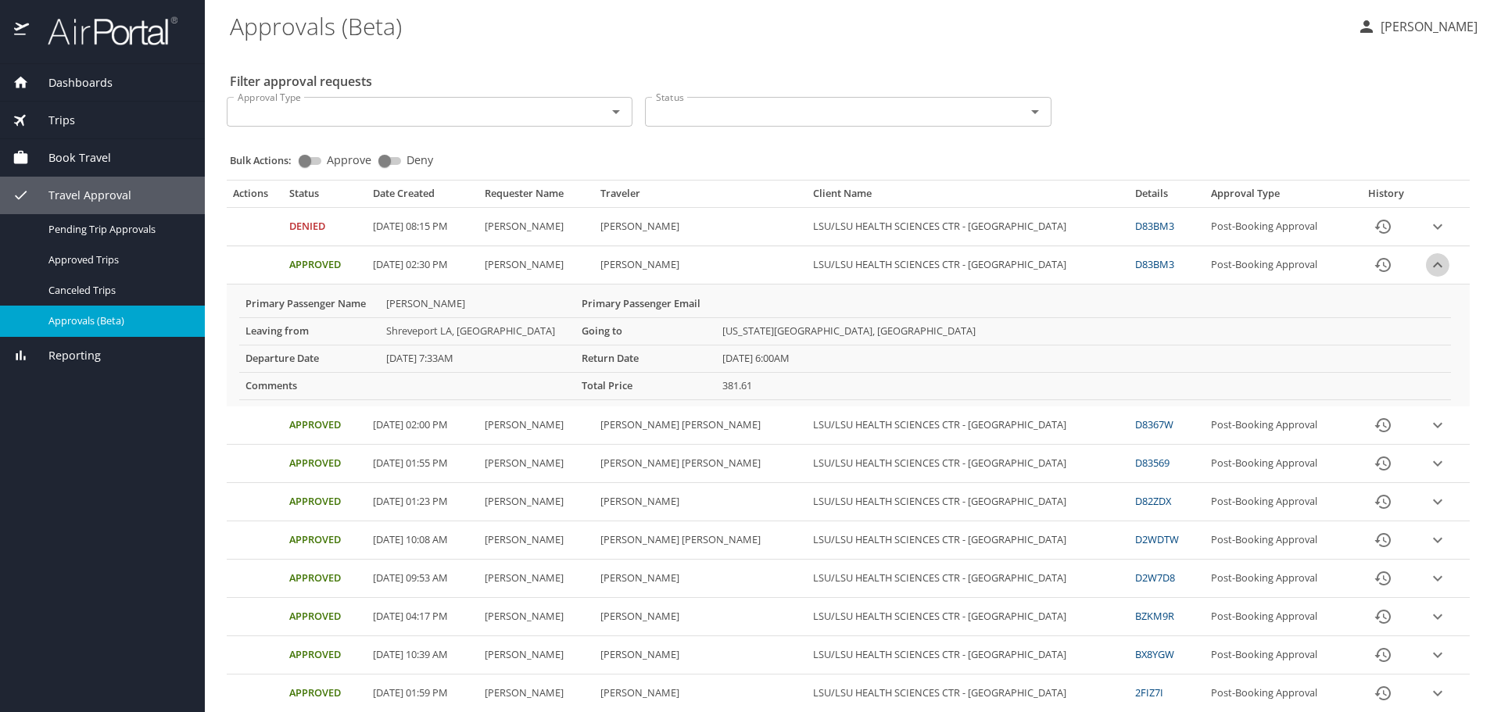
click at [1428, 236] on icon "expand row" at bounding box center [1437, 226] width 19 height 19
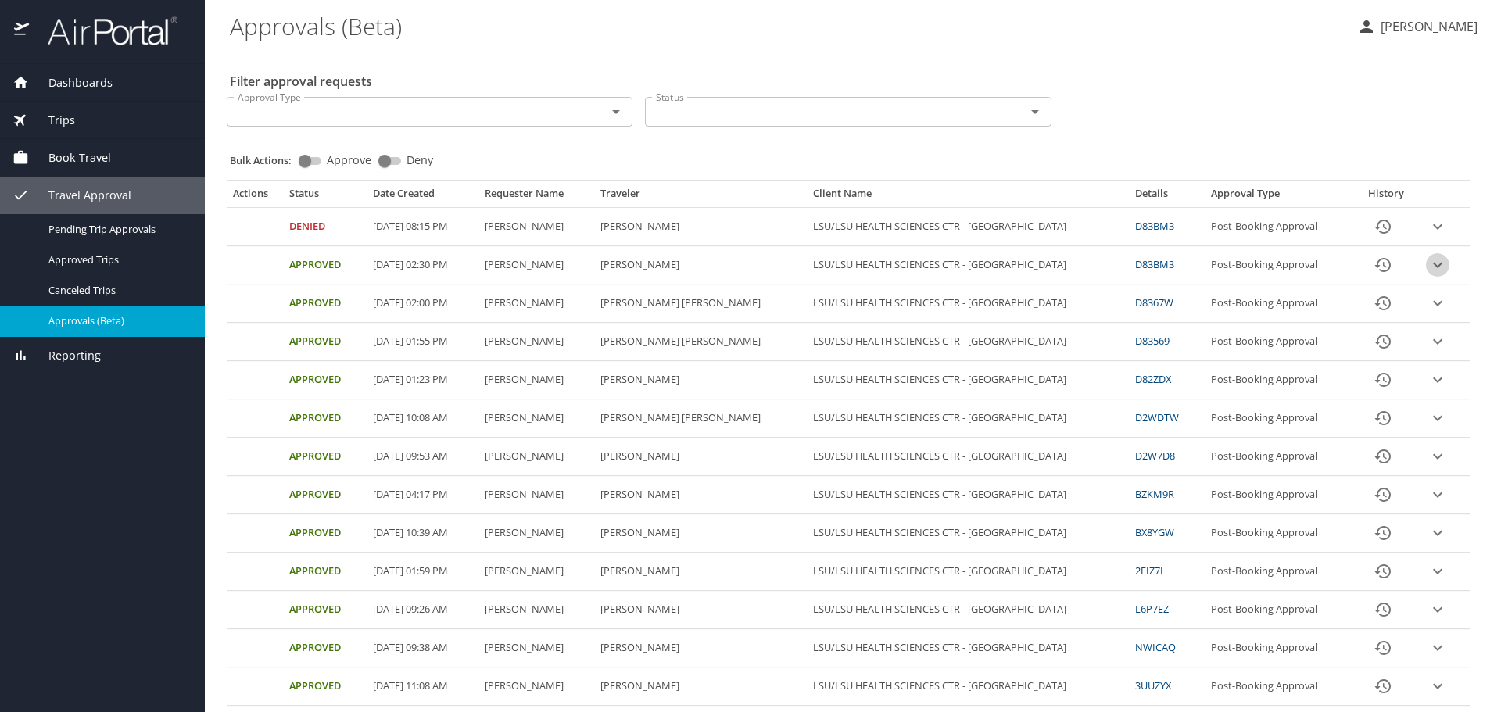
click at [1433, 230] on icon "expand row" at bounding box center [1437, 226] width 9 height 5
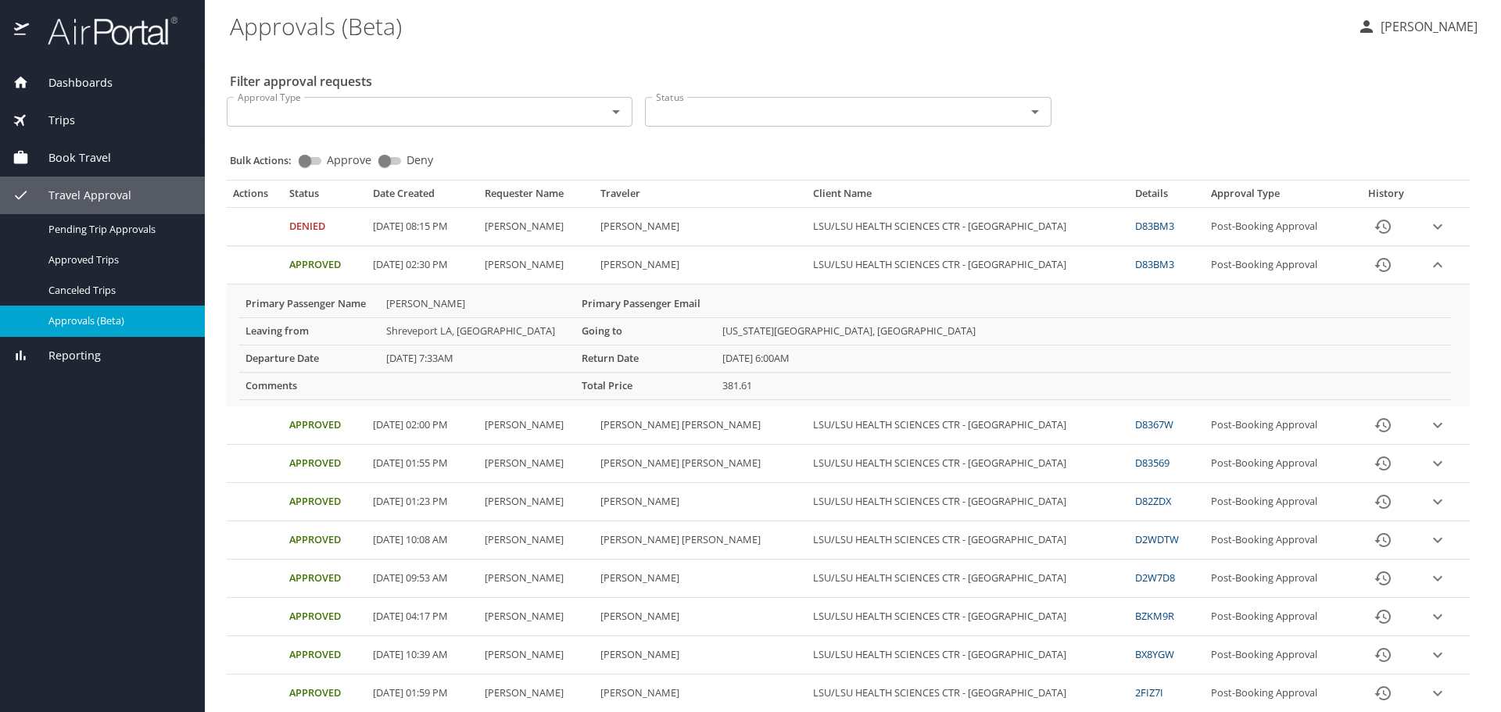
click at [1433, 230] on icon "expand row" at bounding box center [1437, 226] width 9 height 5
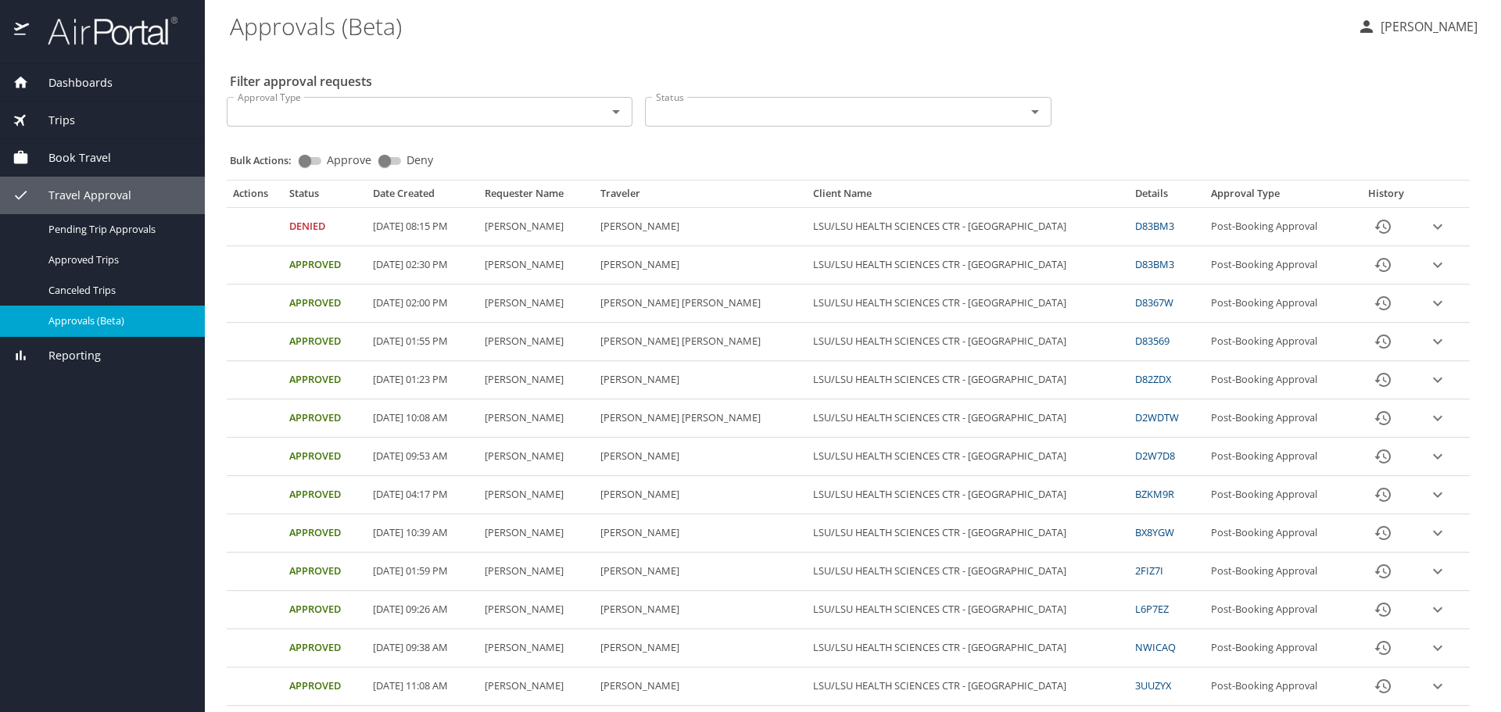
click at [1433, 230] on icon "expand row" at bounding box center [1437, 226] width 9 height 5
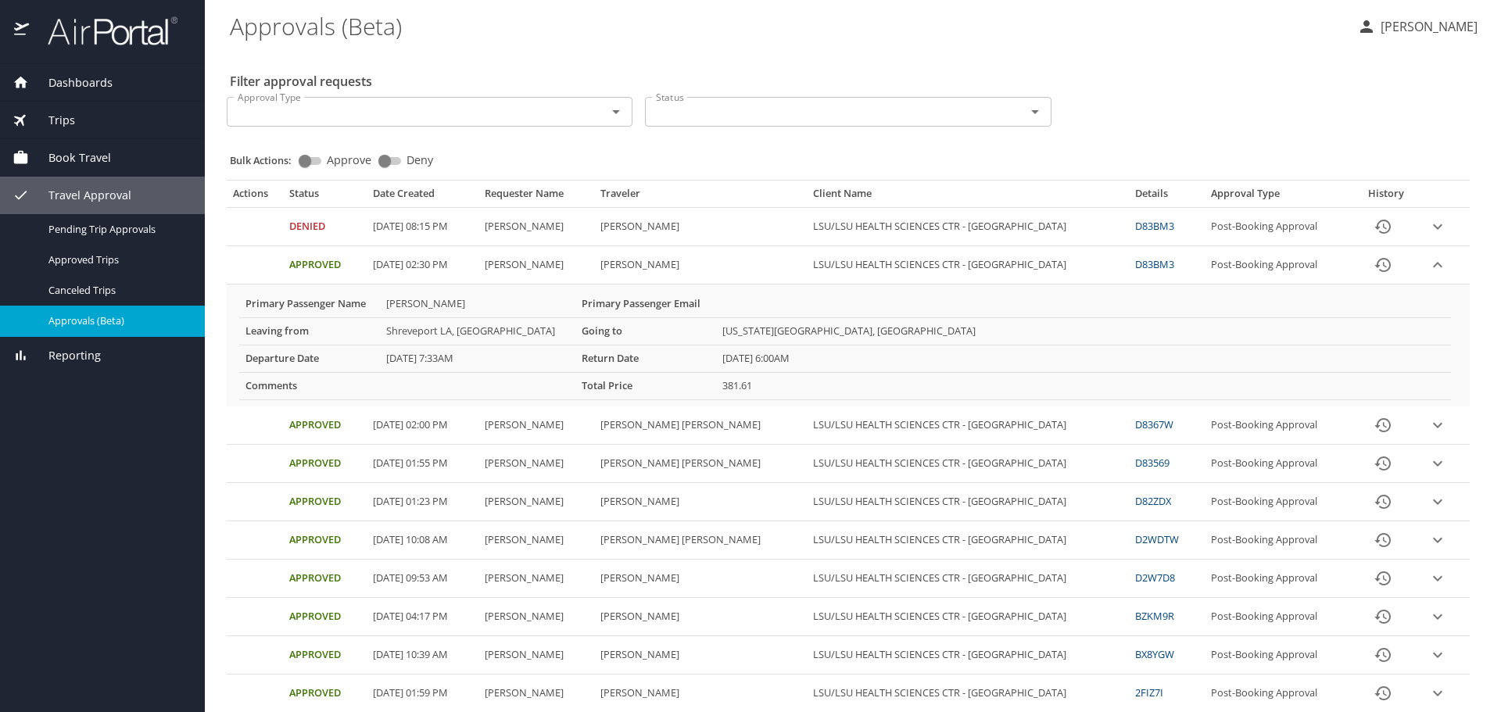
click at [1428, 230] on icon "expand row" at bounding box center [1437, 226] width 19 height 19
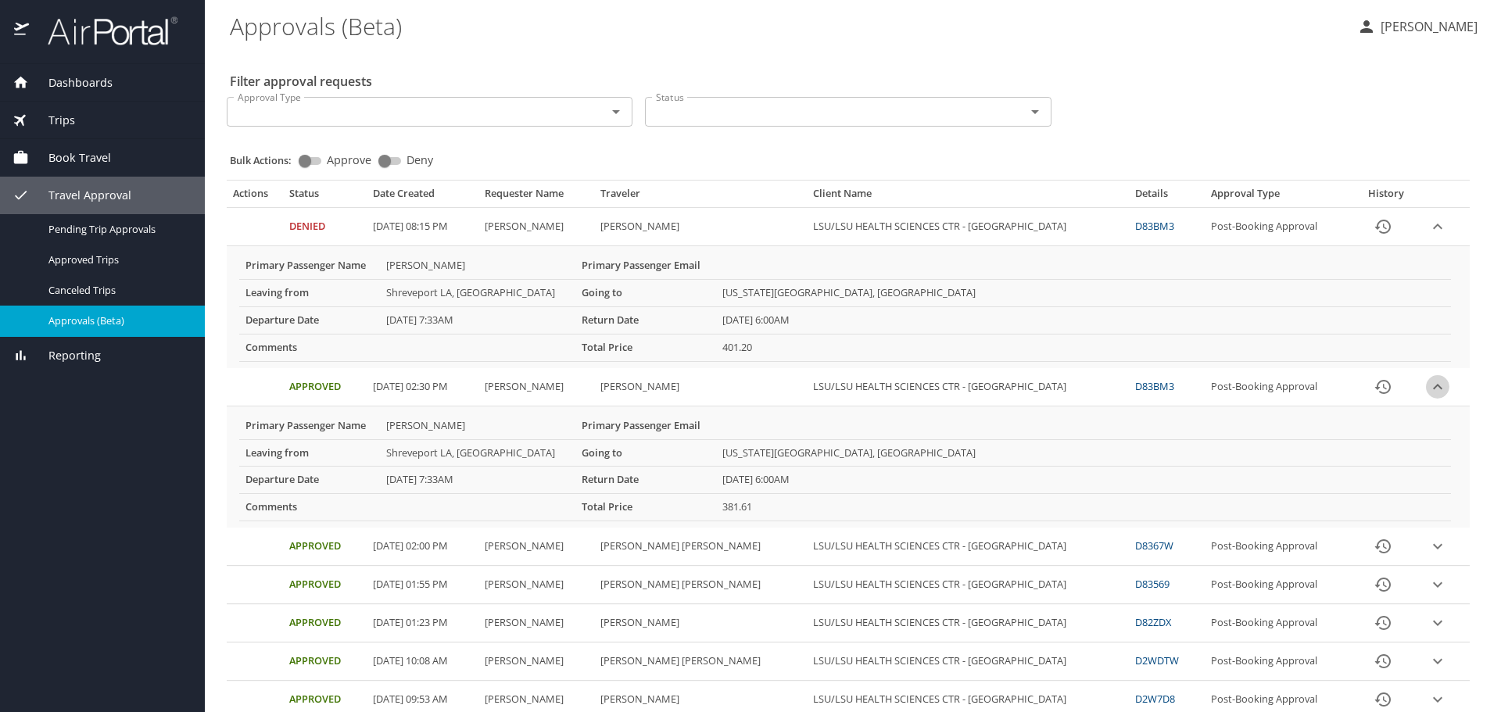
click at [1433, 229] on icon "expand row" at bounding box center [1437, 226] width 9 height 5
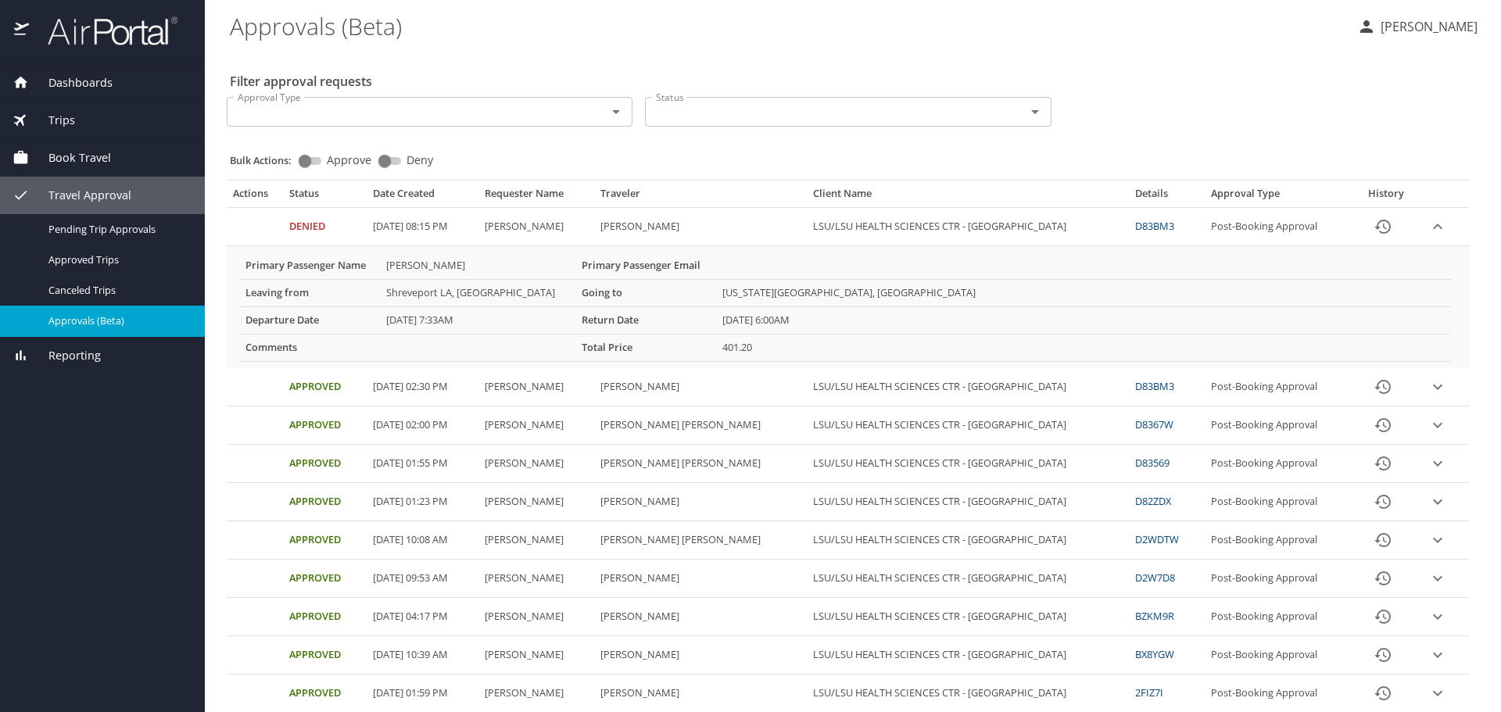
click at [1429, 231] on icon "expand row" at bounding box center [1437, 226] width 19 height 19
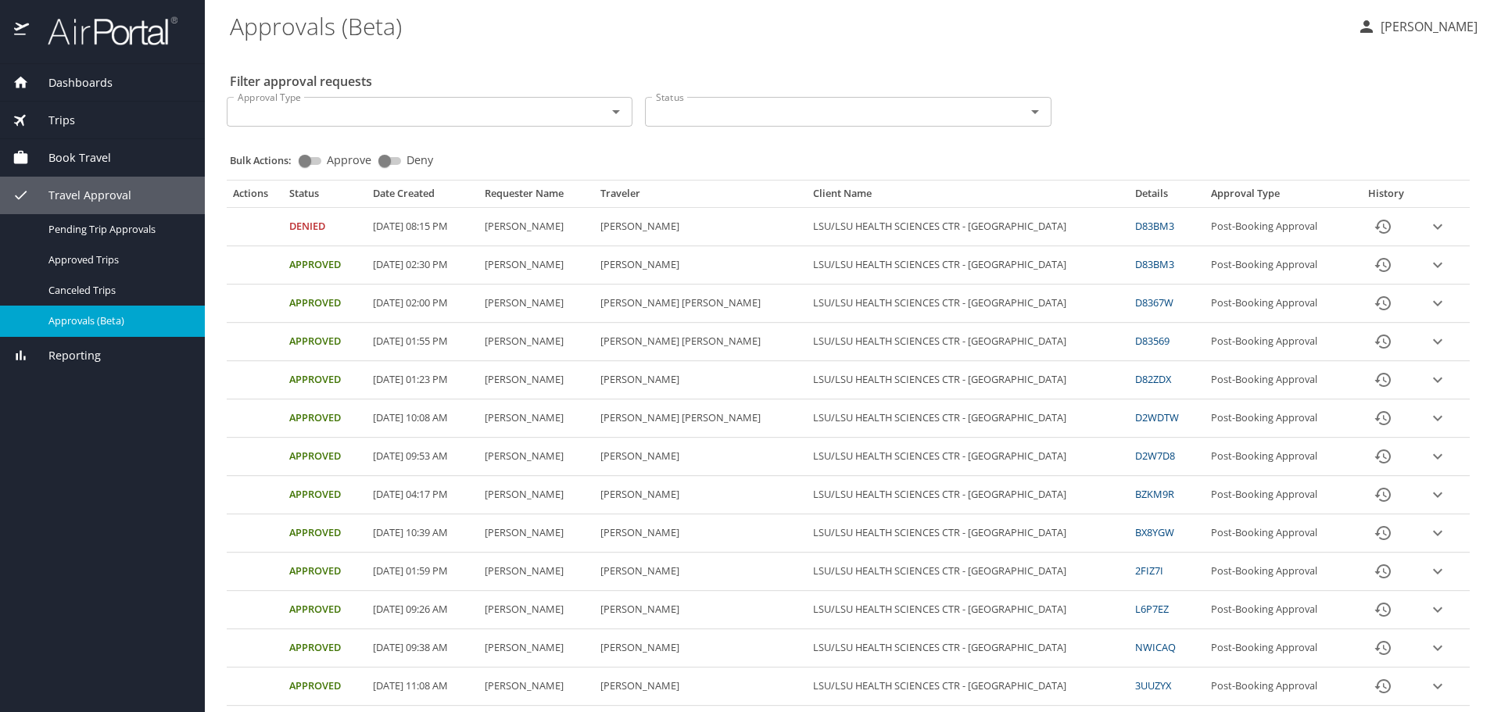
click at [1428, 236] on icon "expand row" at bounding box center [1437, 226] width 19 height 19
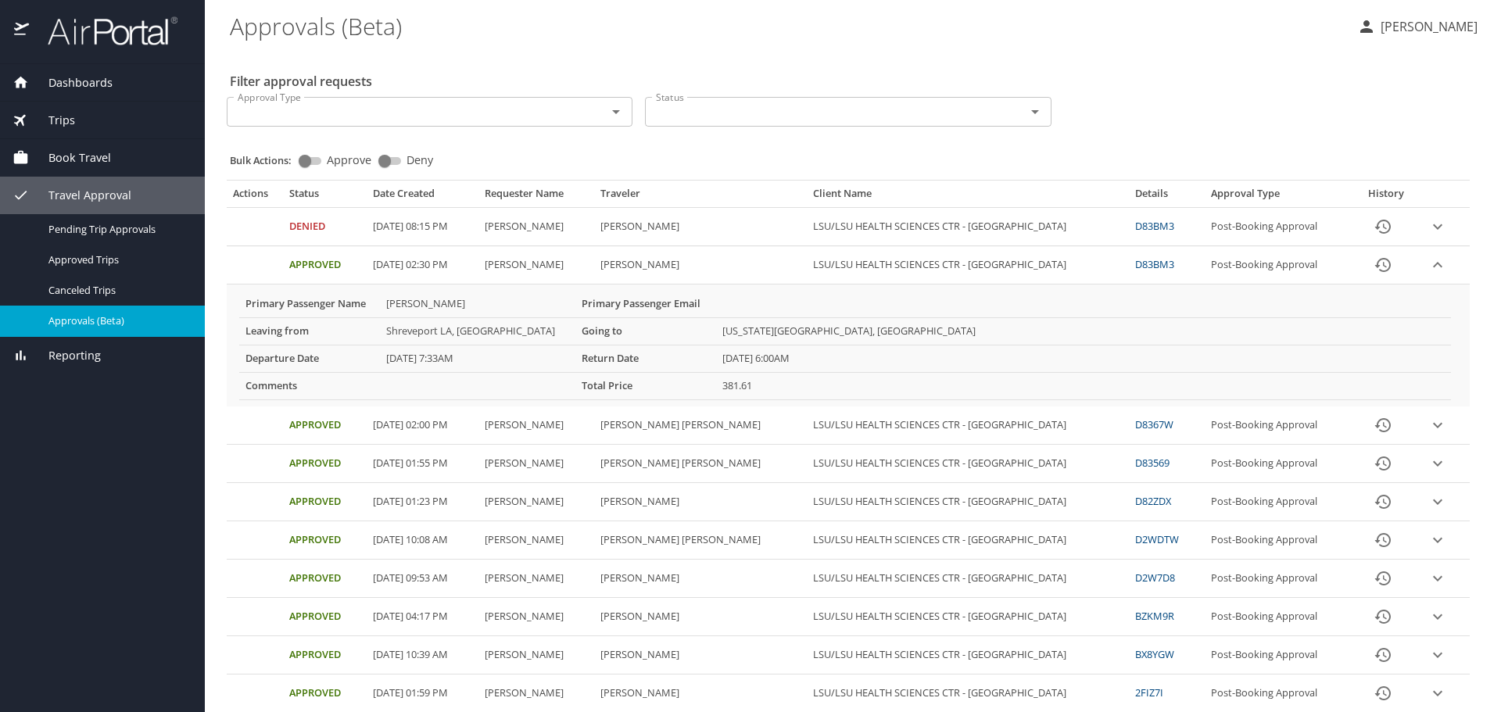
click at [1428, 227] on icon "expand row" at bounding box center [1437, 226] width 19 height 19
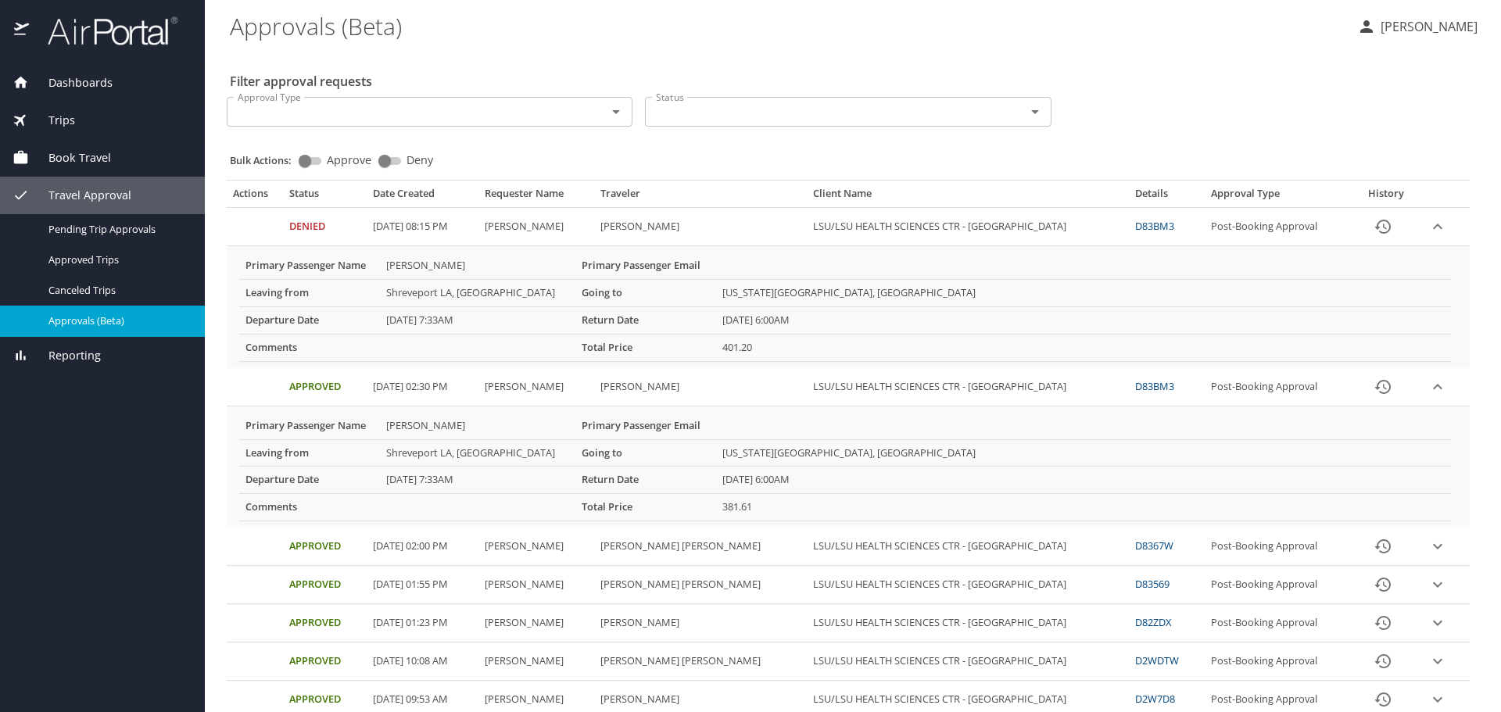
click at [56, 80] on span "Dashboards" at bounding box center [71, 82] width 84 height 17
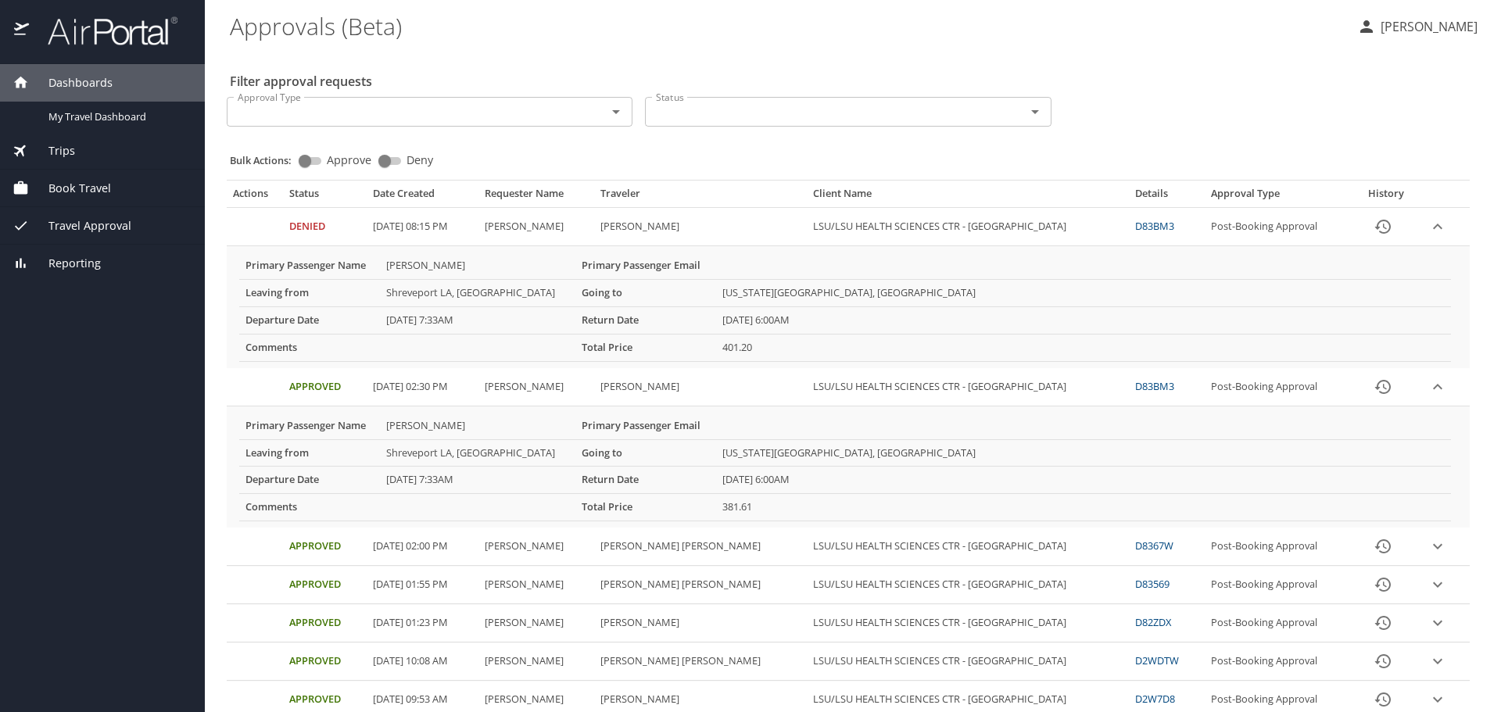
drag, startPoint x: 109, startPoint y: 116, endPoint x: 127, endPoint y: 132, distance: 24.9
click at [109, 116] on span "My Travel Dashboard" at bounding box center [117, 116] width 138 height 15
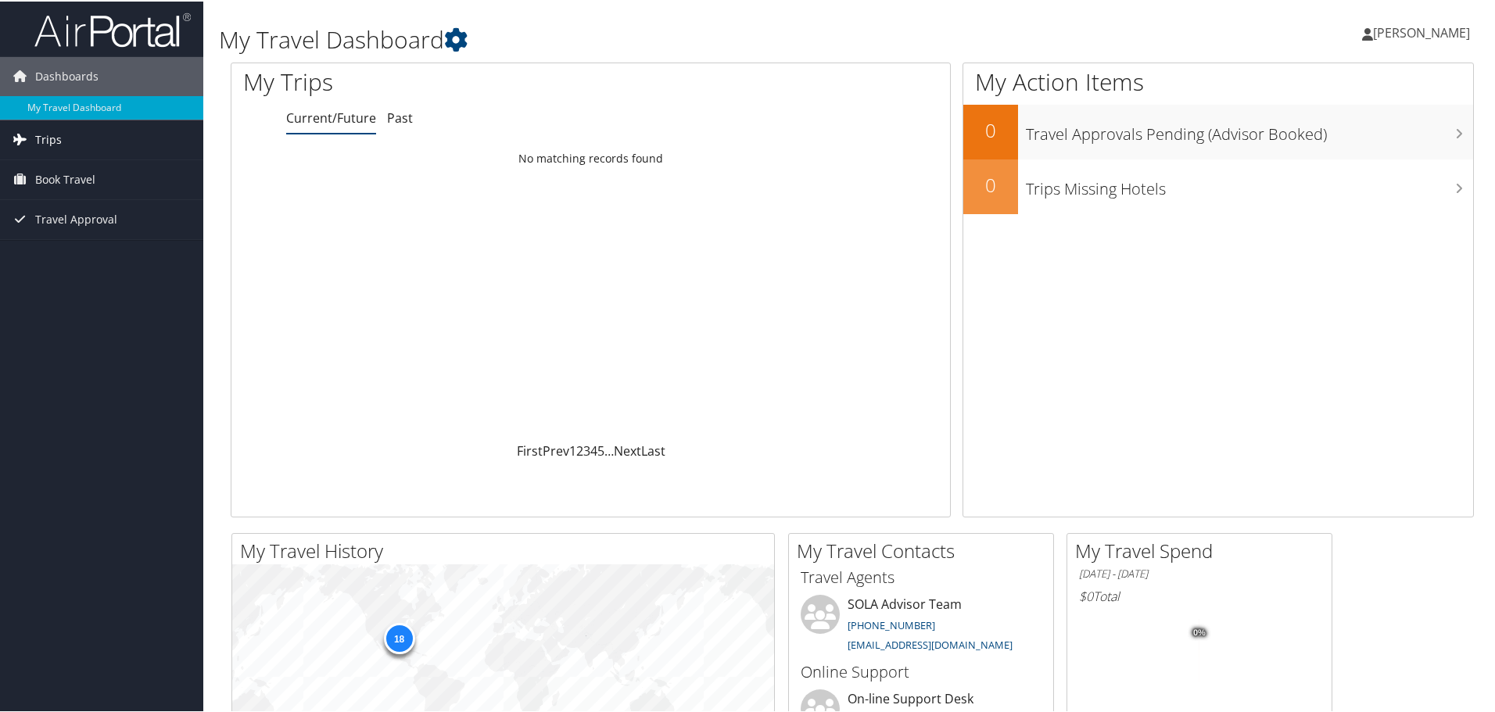
click at [69, 137] on link "Trips" at bounding box center [101, 138] width 203 height 39
click at [54, 106] on link "My Travel Dashboard" at bounding box center [101, 106] width 203 height 23
click at [47, 148] on span "Trips" at bounding box center [48, 138] width 27 height 39
click at [83, 177] on link "Current/Future Trips" at bounding box center [101, 169] width 203 height 23
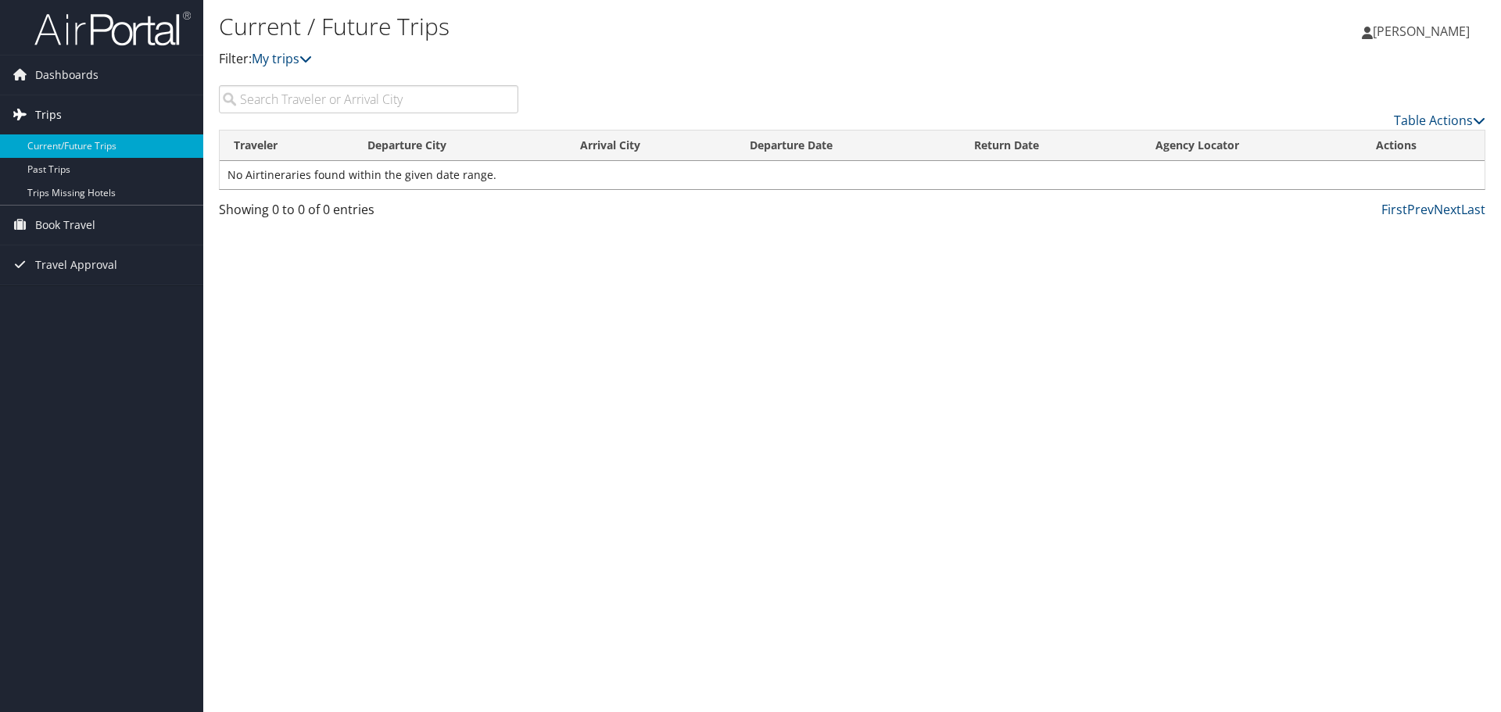
click at [76, 116] on link "Trips" at bounding box center [101, 114] width 203 height 39
click at [38, 120] on span "Trips" at bounding box center [48, 114] width 27 height 39
click at [51, 81] on span "Dashboards" at bounding box center [66, 74] width 63 height 39
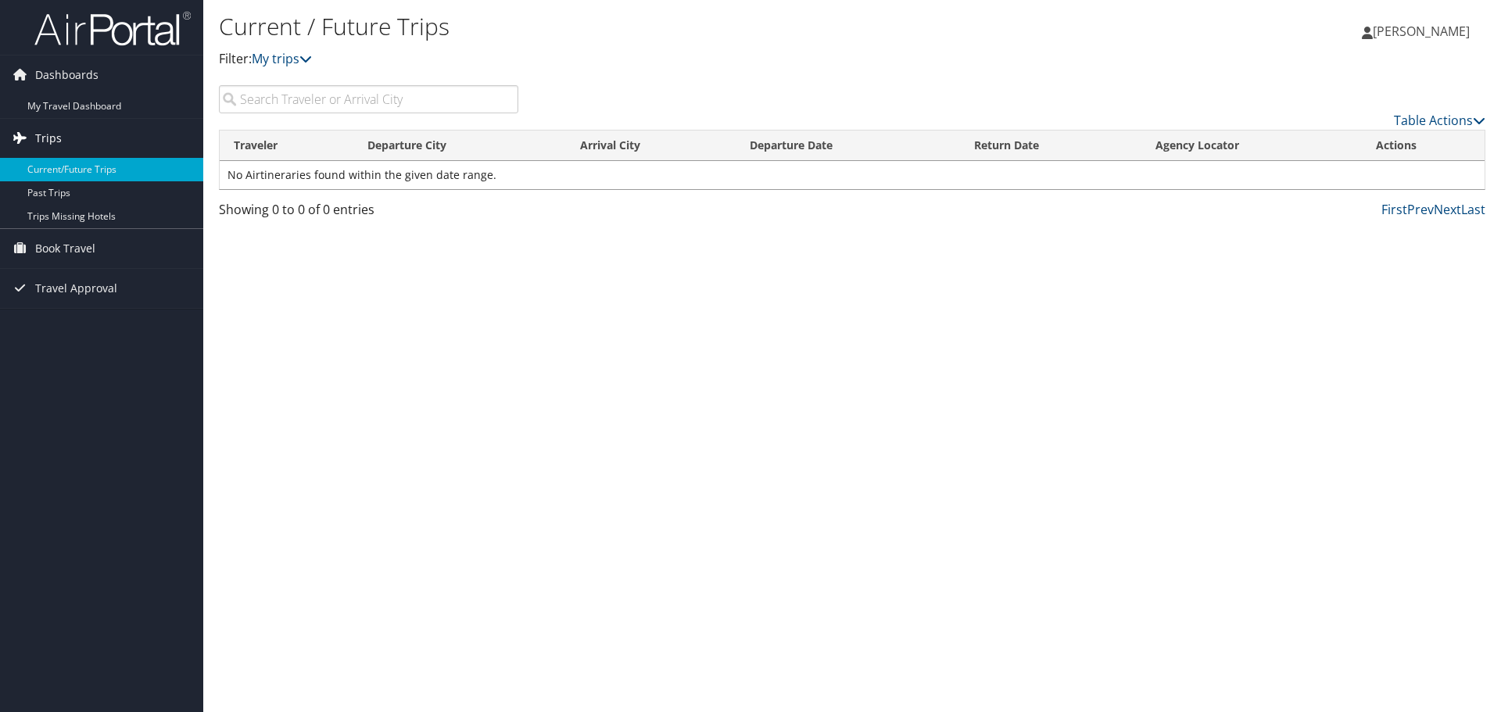
click at [97, 124] on link "Trips" at bounding box center [101, 138] width 203 height 39
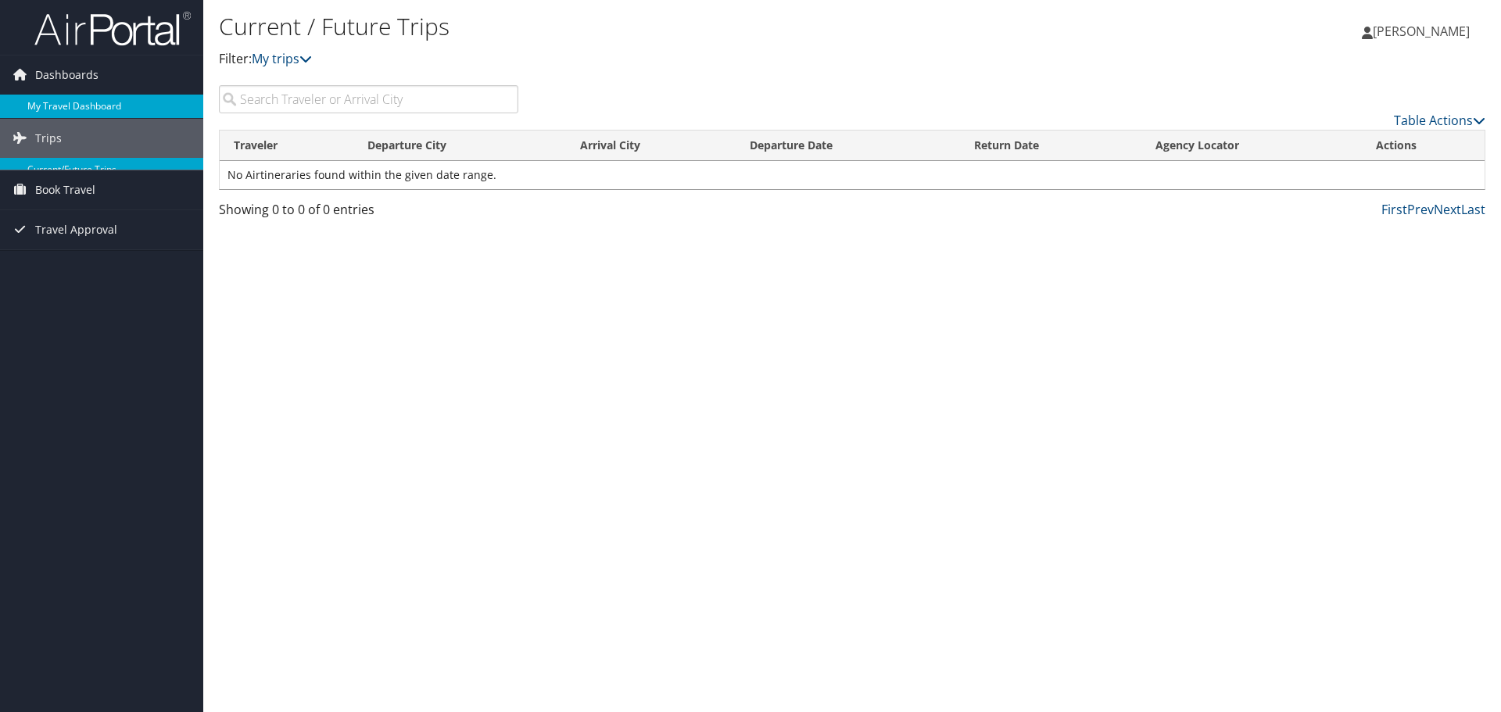
click at [88, 109] on link "My Travel Dashboard" at bounding box center [101, 106] width 203 height 23
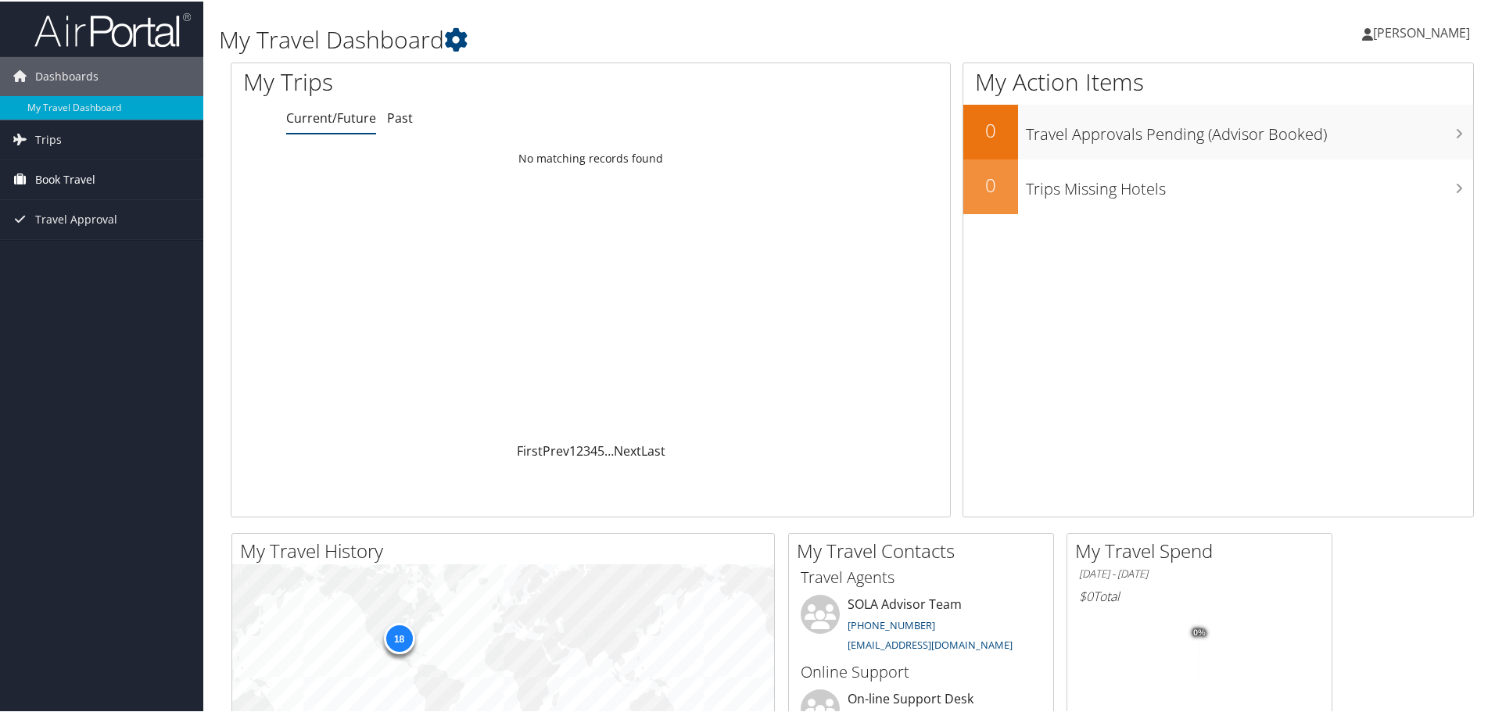
click at [44, 182] on span "Book Travel" at bounding box center [65, 178] width 60 height 39
click at [64, 238] on link "Book/Manage Online Trips" at bounding box center [101, 232] width 203 height 23
